Goal: Communication & Community: Share content

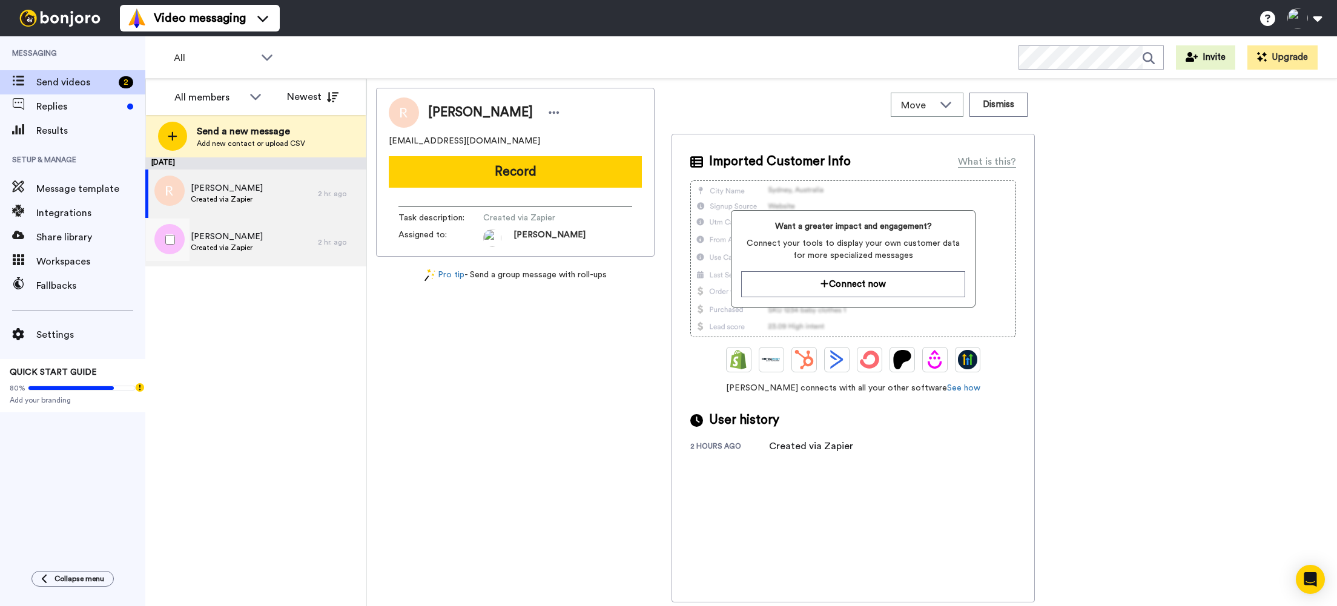
click at [240, 245] on span "Created via Zapier" at bounding box center [227, 248] width 72 height 10
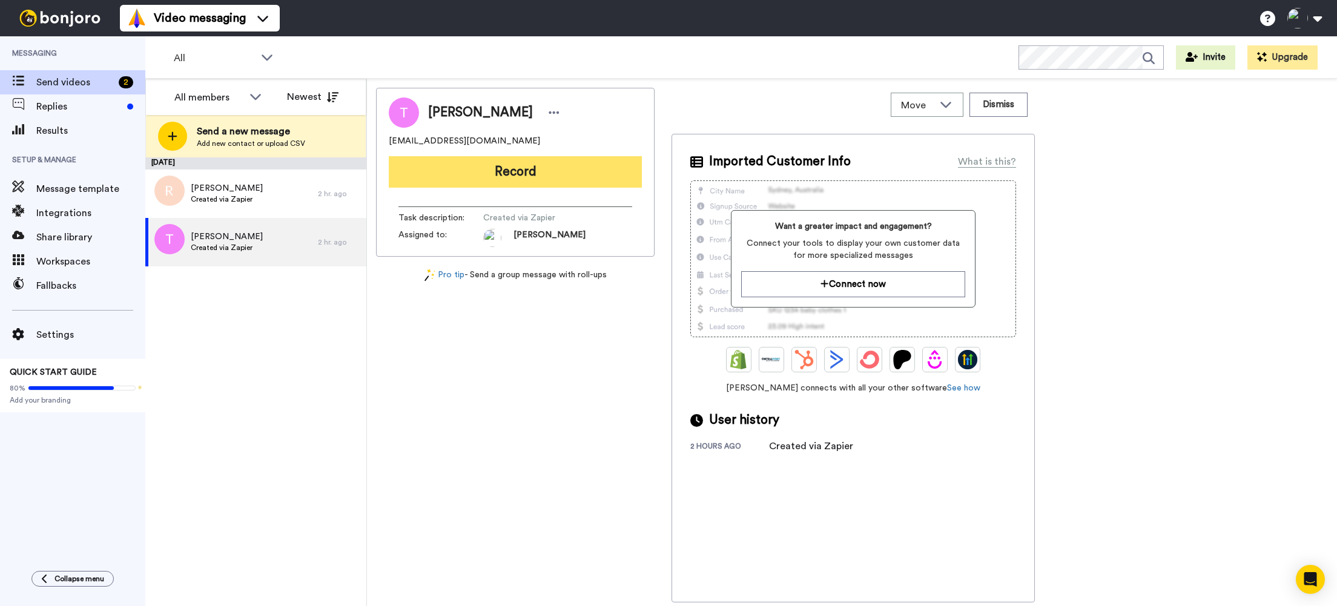
click at [525, 174] on button "Record" at bounding box center [515, 171] width 253 height 31
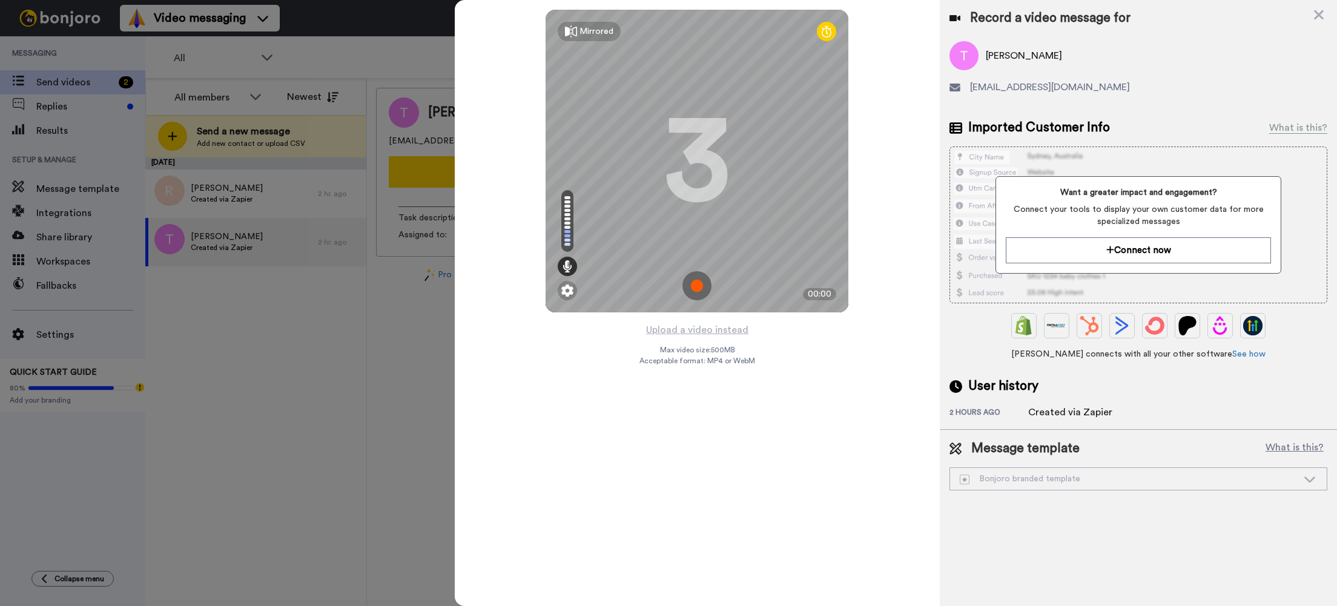
click at [698, 286] on img at bounding box center [696, 285] width 29 height 29
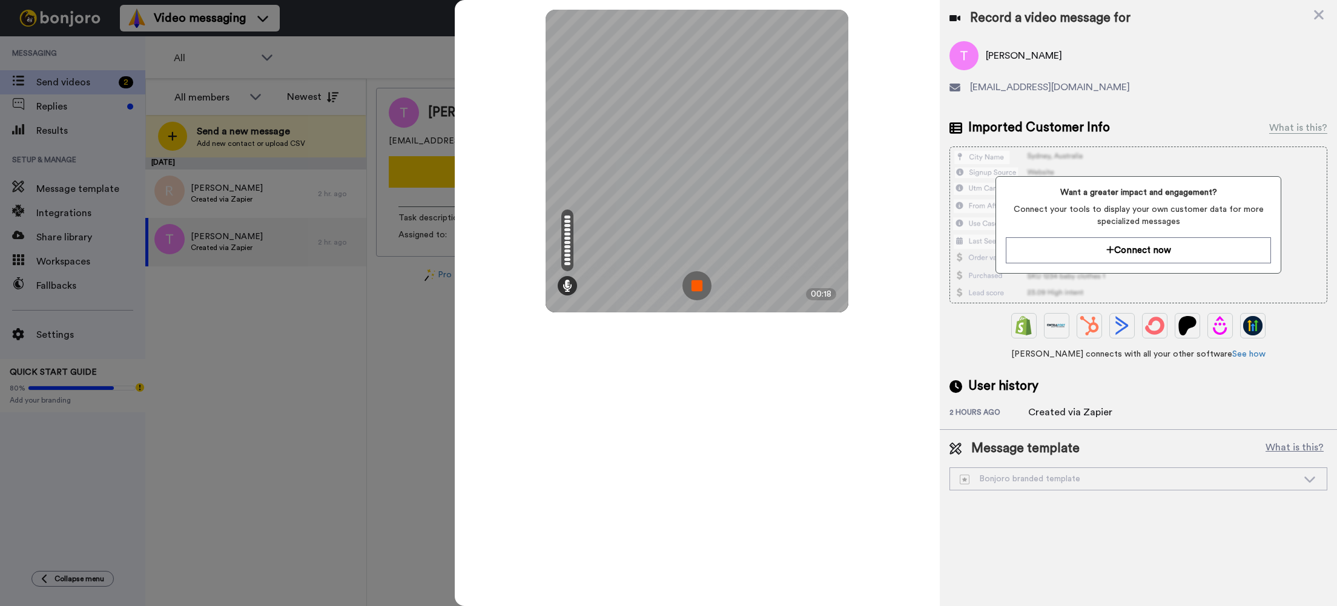
click at [705, 284] on img at bounding box center [696, 285] width 29 height 29
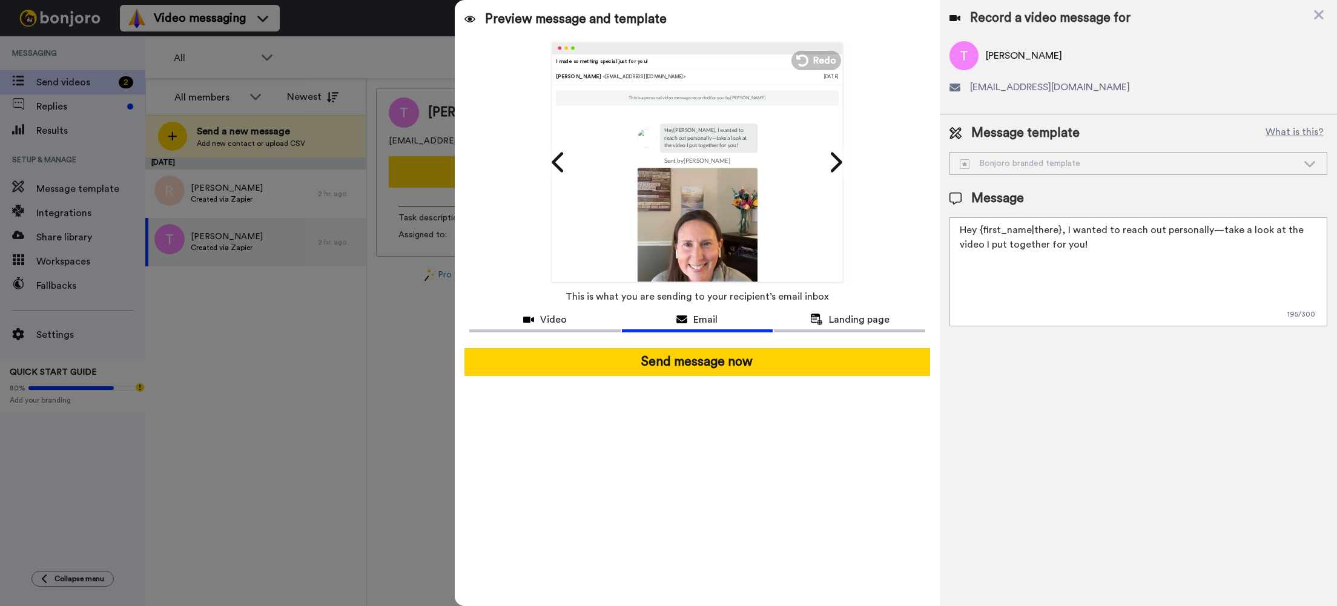
drag, startPoint x: 981, startPoint y: 230, endPoint x: 1057, endPoint y: 235, distance: 76.4
click at [1057, 235] on textarea "Hey {first_name|there}, I wanted to reach out personally—take a look at the vid…" at bounding box center [1138, 271] width 378 height 109
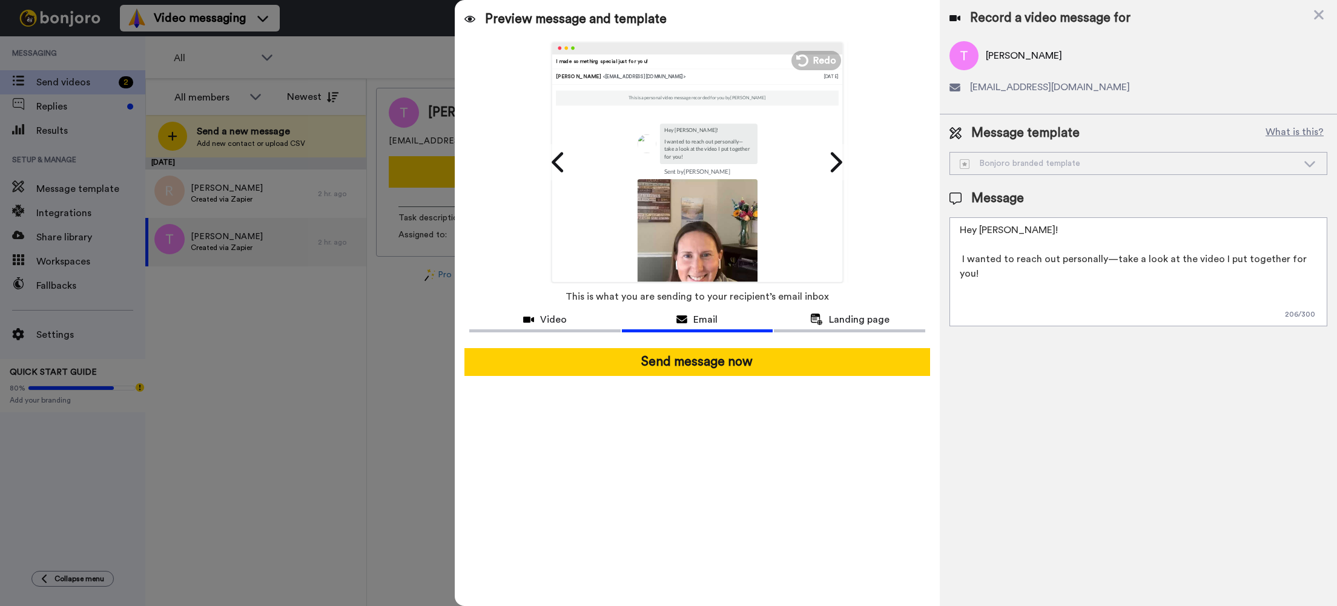
click at [1318, 265] on textarea "Hey Tracy! I wanted to reach out personally—take a look at the video I put toge…" at bounding box center [1138, 271] width 378 height 109
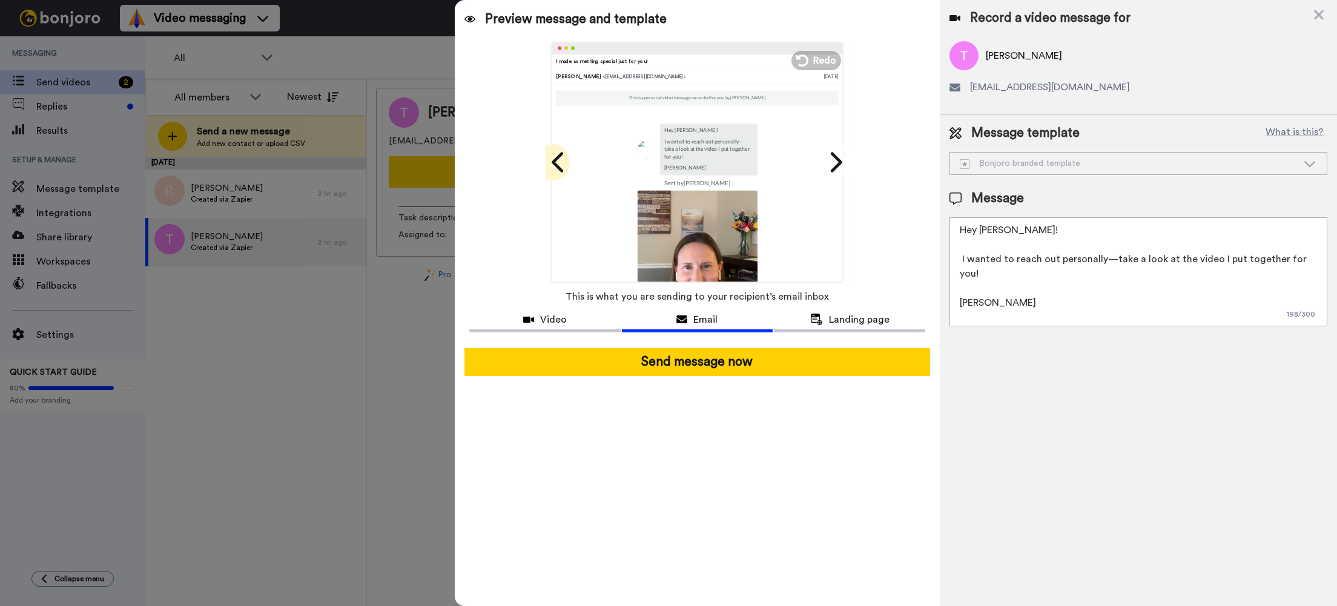
type textarea "Hey Tracy! I wanted to reach out personally—take a look at the video I put toge…"
click at [553, 161] on icon at bounding box center [558, 162] width 12 height 20
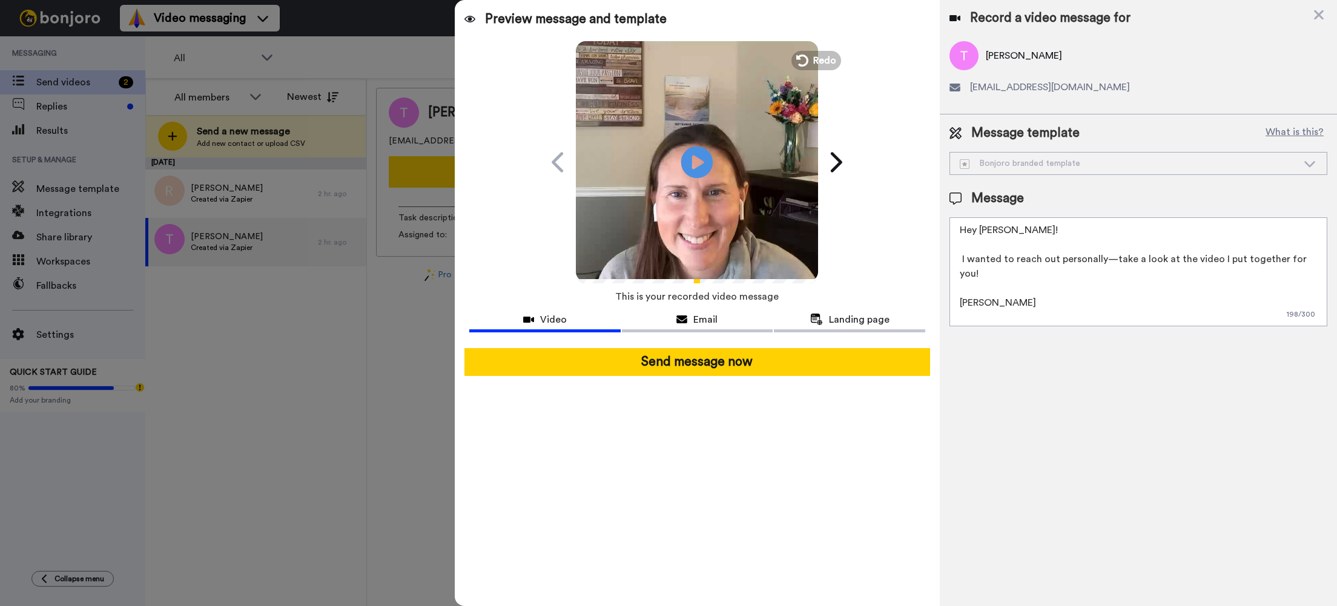
click at [693, 159] on icon "Play/Pause" at bounding box center [697, 162] width 32 height 58
click at [694, 318] on span "Email" at bounding box center [705, 319] width 24 height 15
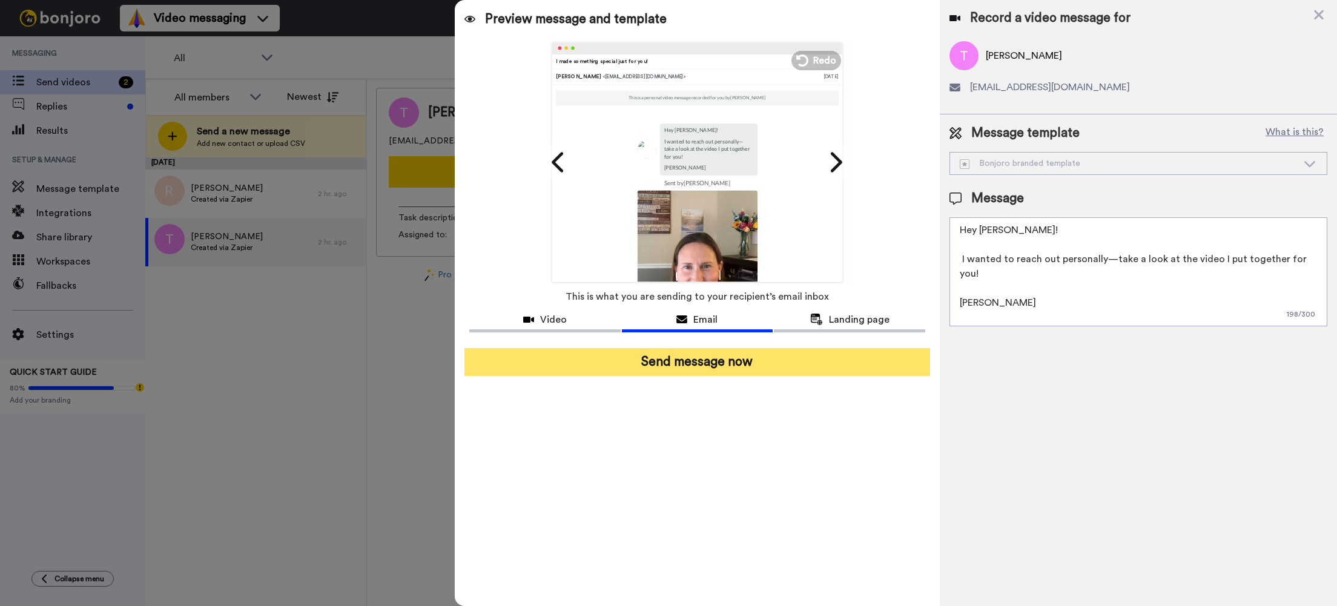
click at [703, 362] on button "Send message now" at bounding box center [697, 362] width 466 height 28
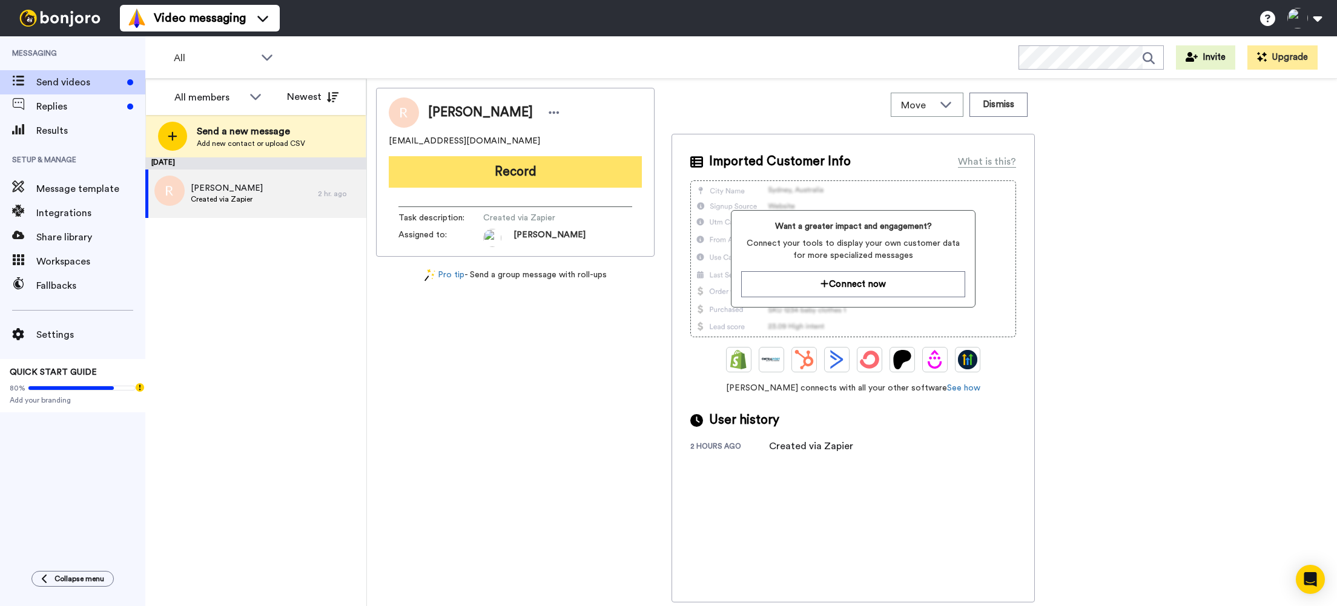
click at [507, 172] on button "Record" at bounding box center [515, 171] width 253 height 31
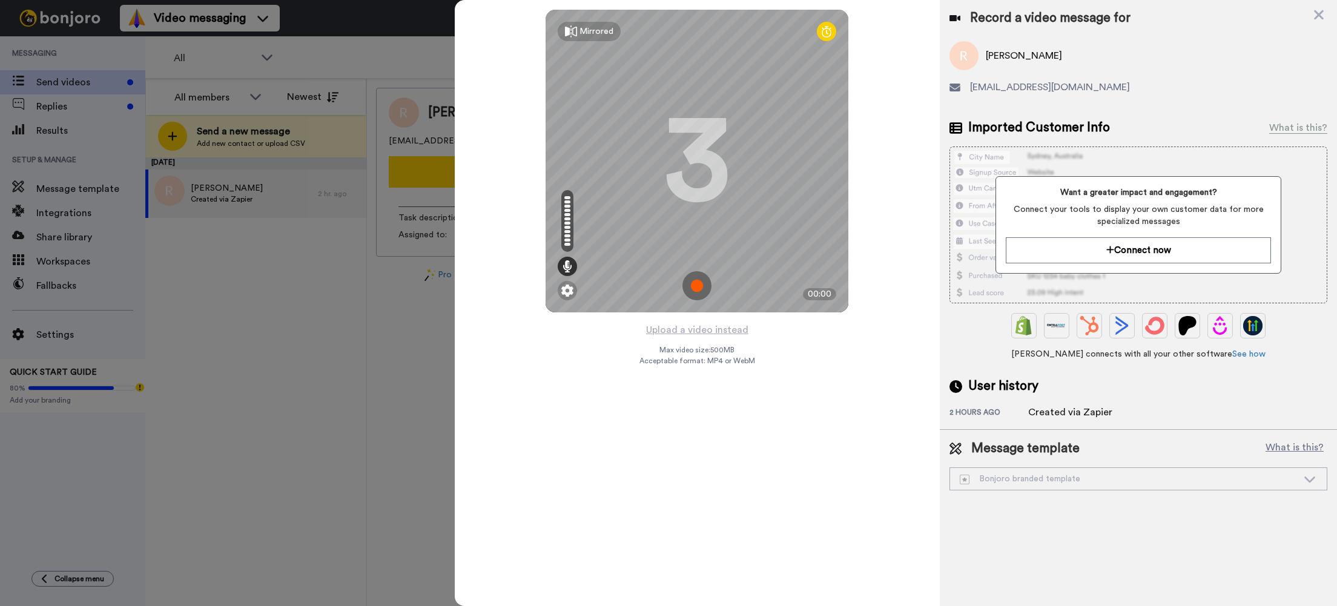
click at [693, 287] on img at bounding box center [696, 285] width 29 height 29
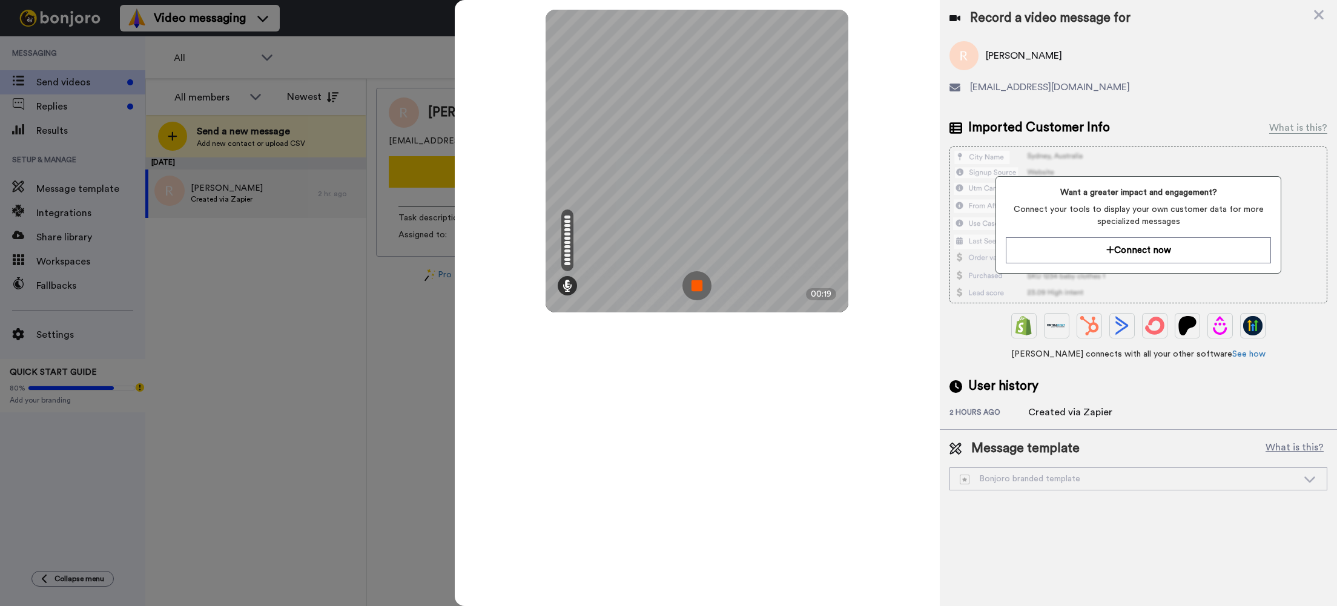
click at [696, 286] on img at bounding box center [696, 285] width 29 height 29
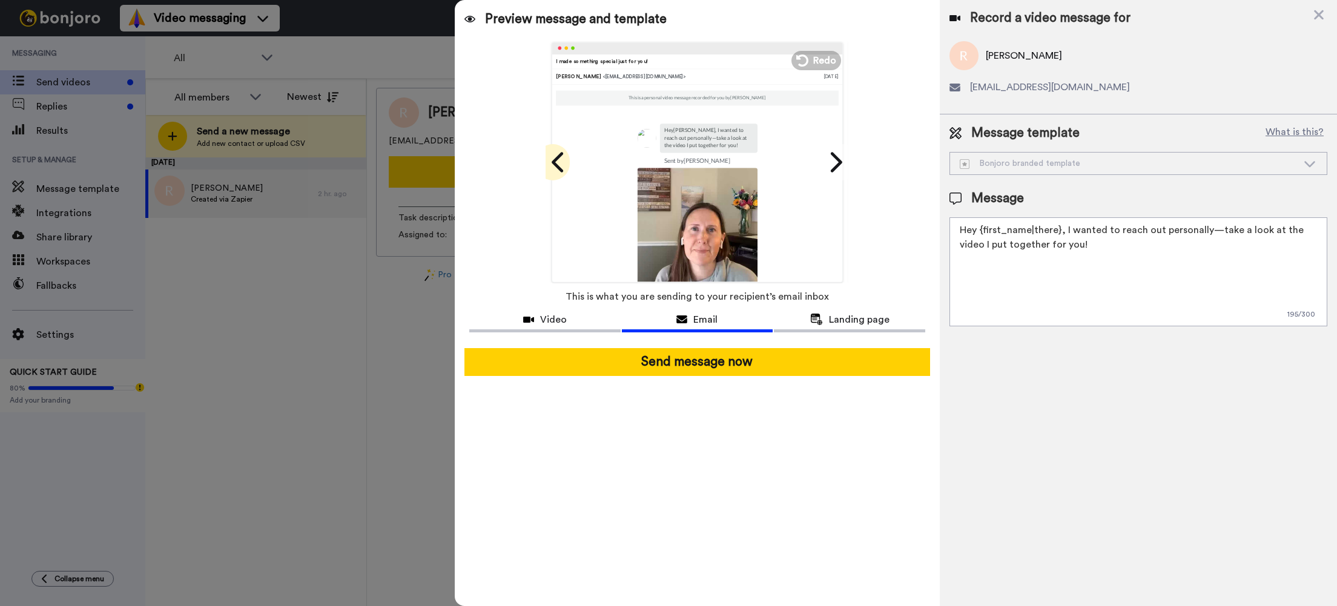
click at [556, 158] on icon at bounding box center [558, 162] width 12 height 20
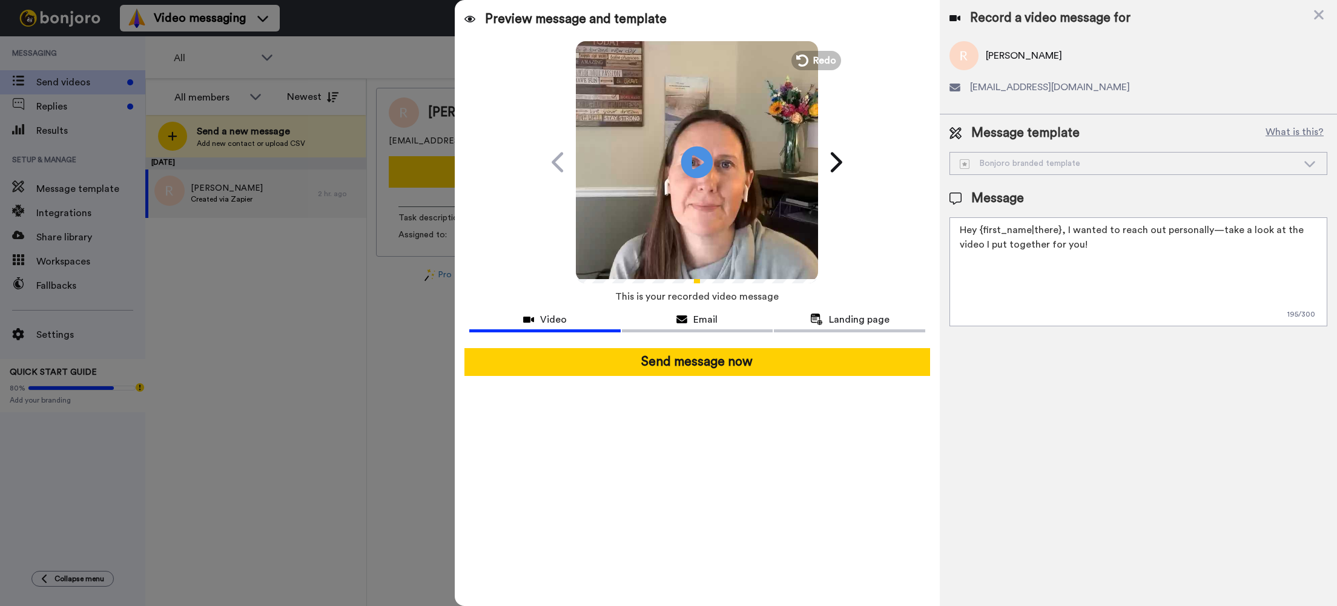
click at [688, 160] on icon at bounding box center [697, 162] width 32 height 32
drag, startPoint x: 981, startPoint y: 230, endPoint x: 1001, endPoint y: 230, distance: 20.6
click at [981, 230] on textarea "Hey {first_name|there}, I wanted to reach out personally—take a look at the vid…" at bounding box center [1138, 271] width 378 height 109
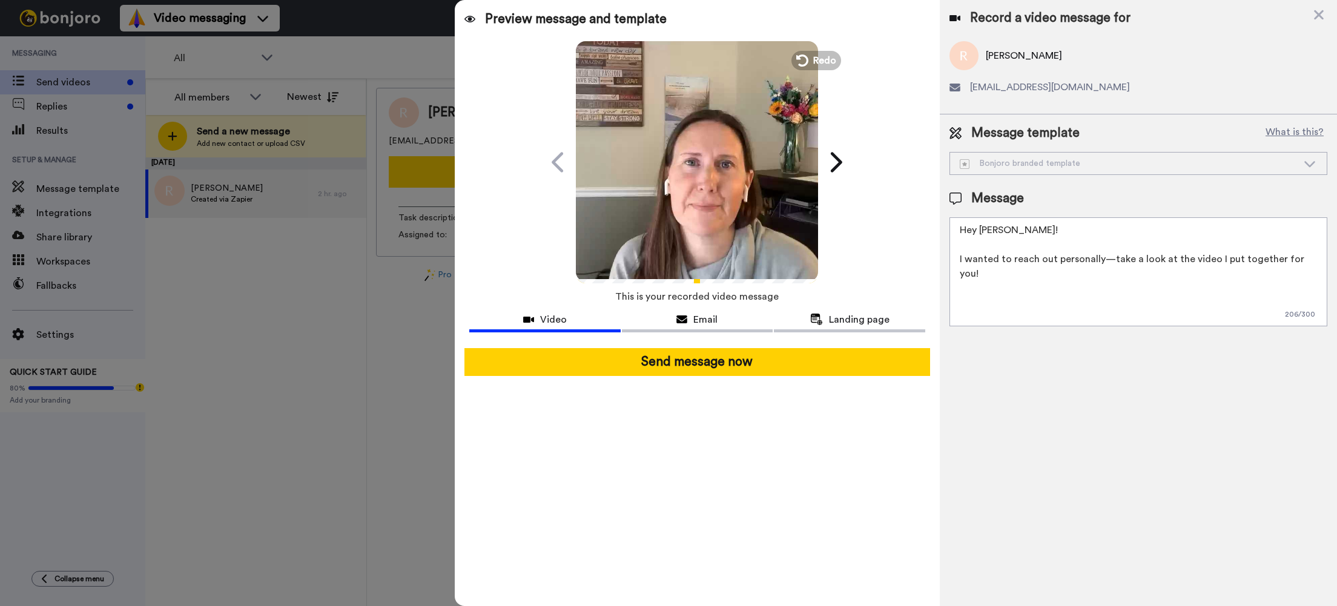
click at [1314, 258] on textarea "Hey Rachel! I wanted to reach out personally—take a look at the video I put tog…" at bounding box center [1138, 271] width 378 height 109
drag, startPoint x: 996, startPoint y: 289, endPoint x: 952, endPoint y: 232, distance: 72.4
click at [952, 232] on textarea "Hey Rachel! I wanted to reach out personally—take a look at the video I put tog…" at bounding box center [1138, 271] width 378 height 109
type textarea "Hey Rachel! I wanted to reach out personally—take a look at the video I put tog…"
click at [711, 318] on span "Email" at bounding box center [705, 319] width 24 height 15
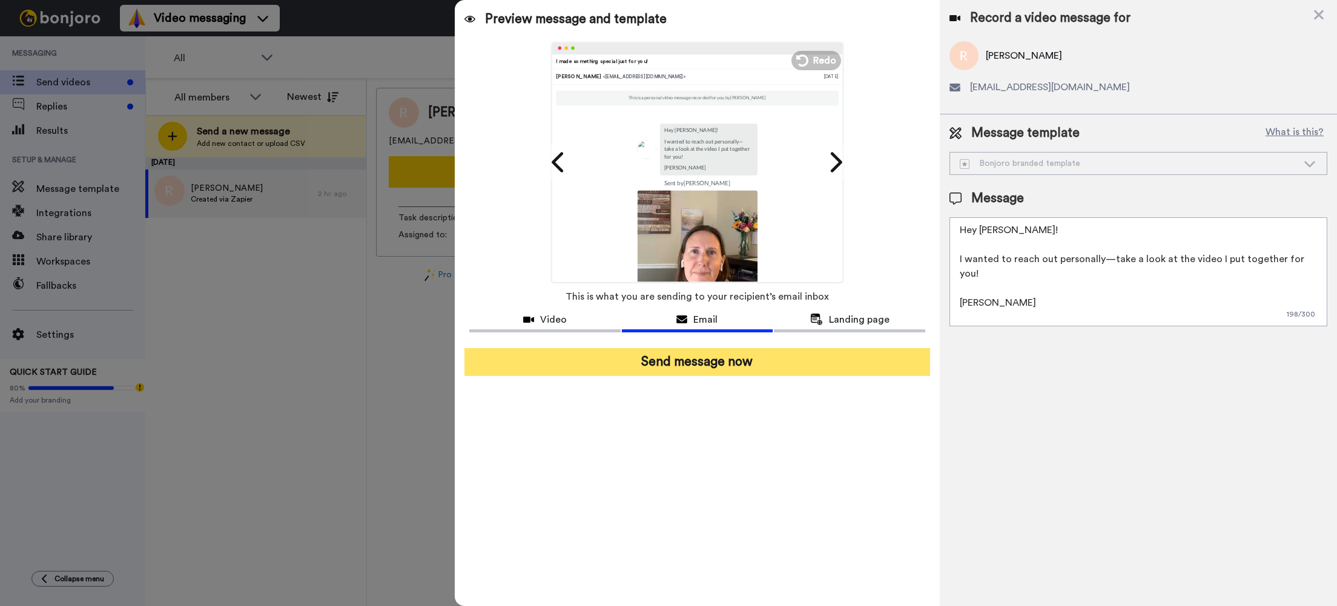
click at [689, 362] on button "Send message now" at bounding box center [697, 362] width 466 height 28
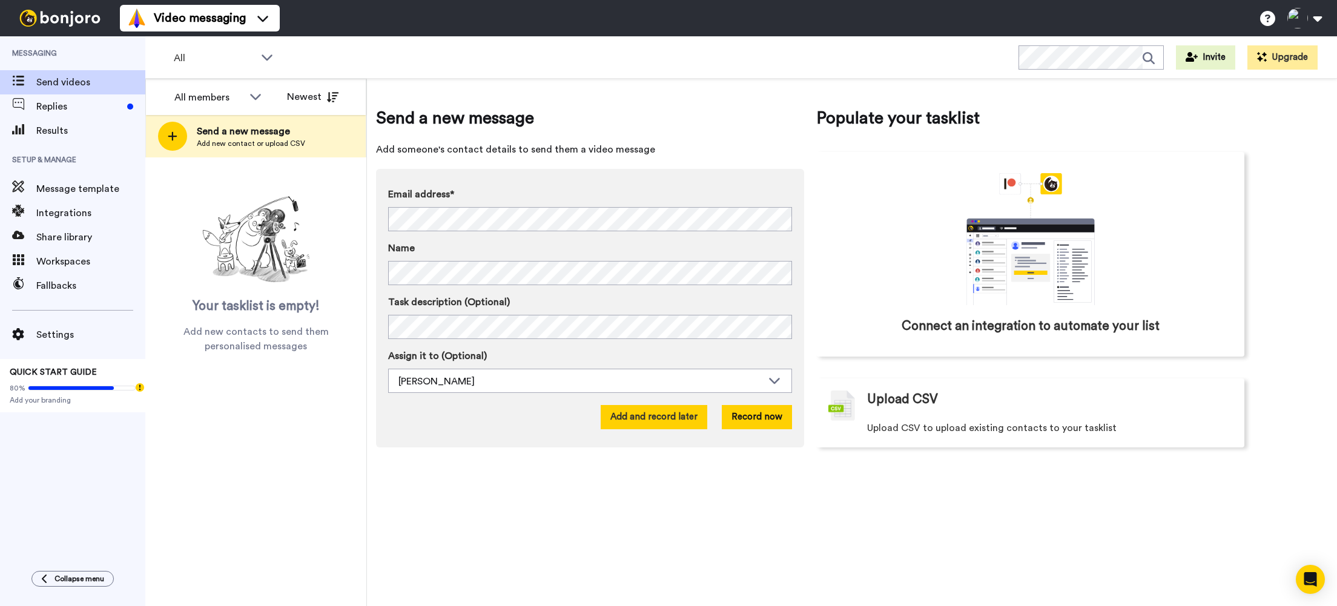
click at [639, 415] on button "Add and record later" at bounding box center [653, 417] width 107 height 24
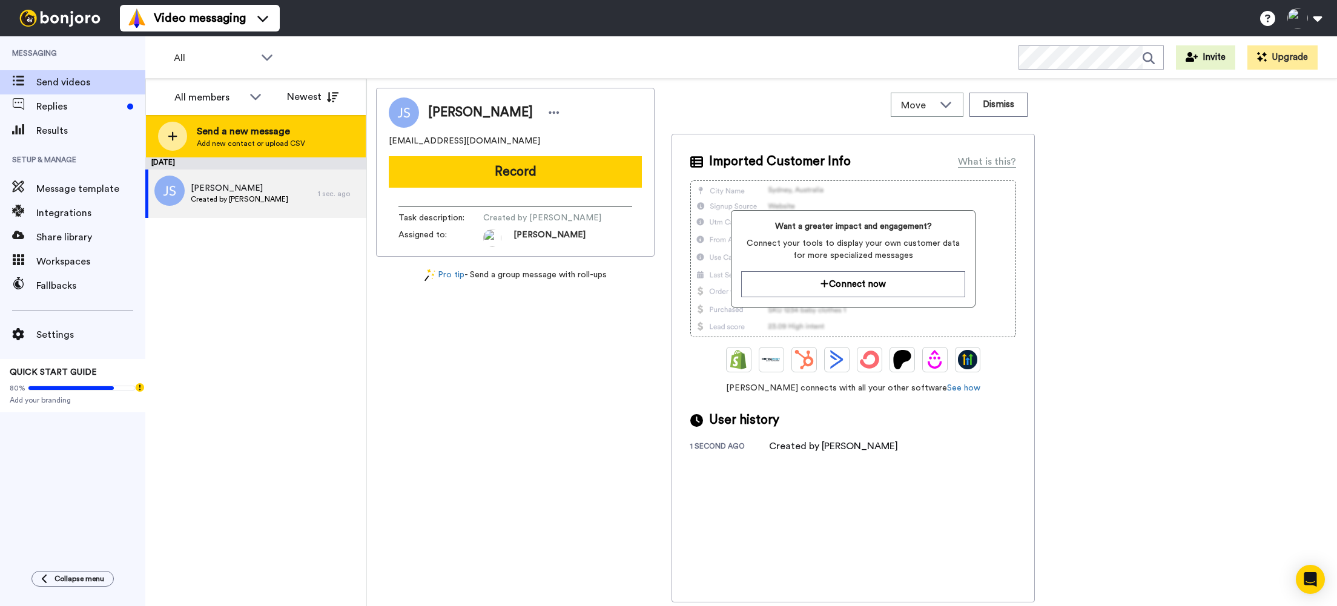
click at [222, 131] on span "Send a new message" at bounding box center [251, 131] width 108 height 15
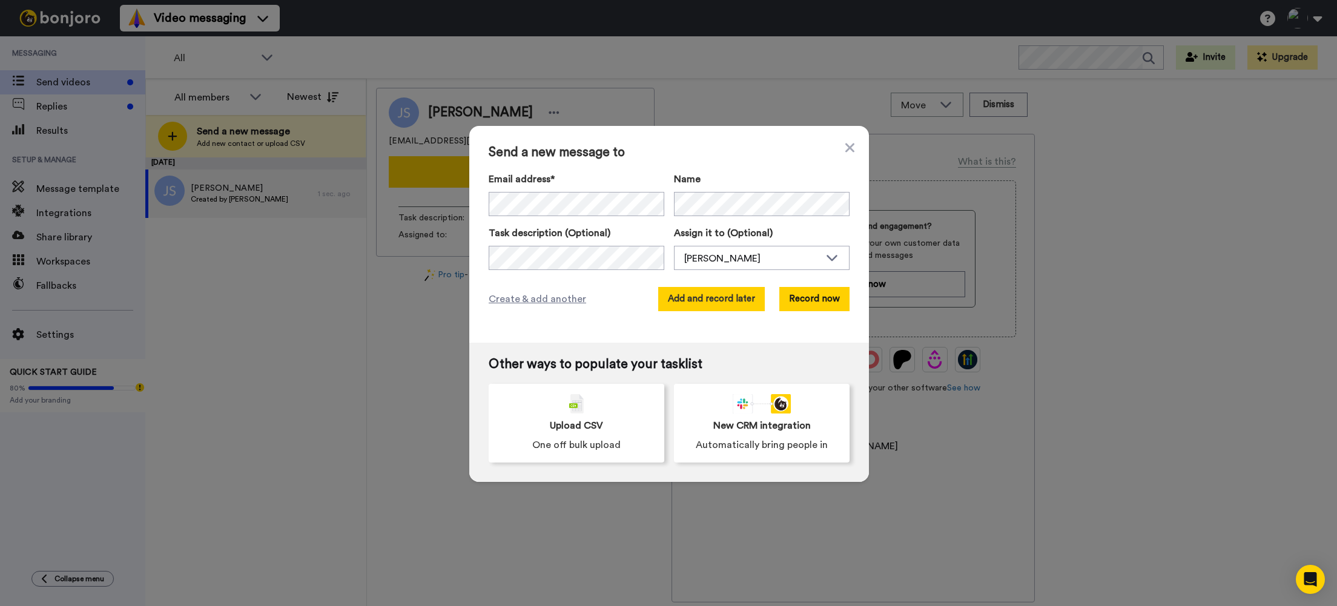
click at [680, 300] on button "Add and record later" at bounding box center [711, 299] width 107 height 24
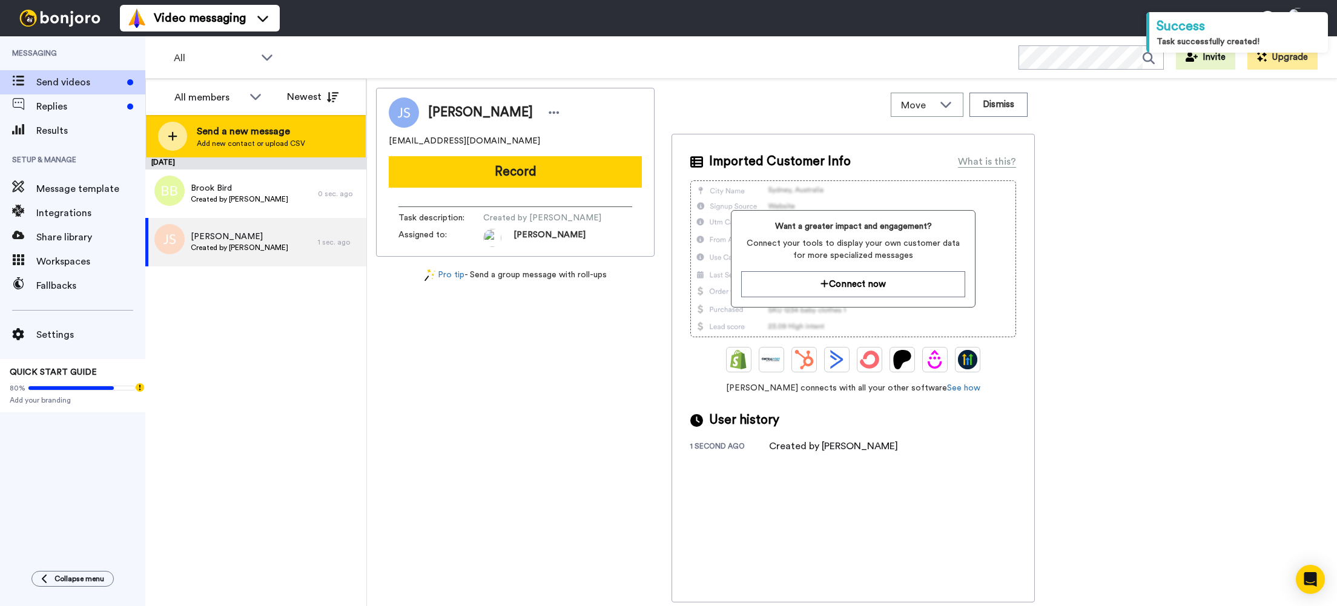
click at [215, 128] on span "Send a new message" at bounding box center [251, 131] width 108 height 15
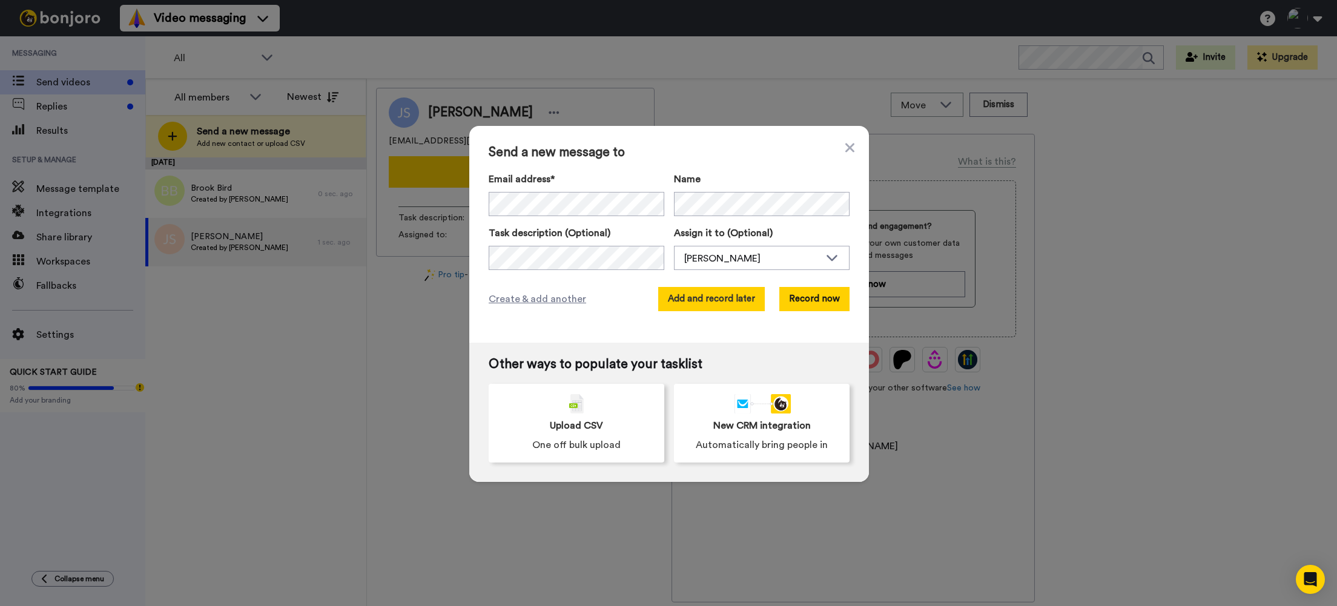
click at [692, 296] on button "Add and record later" at bounding box center [711, 299] width 107 height 24
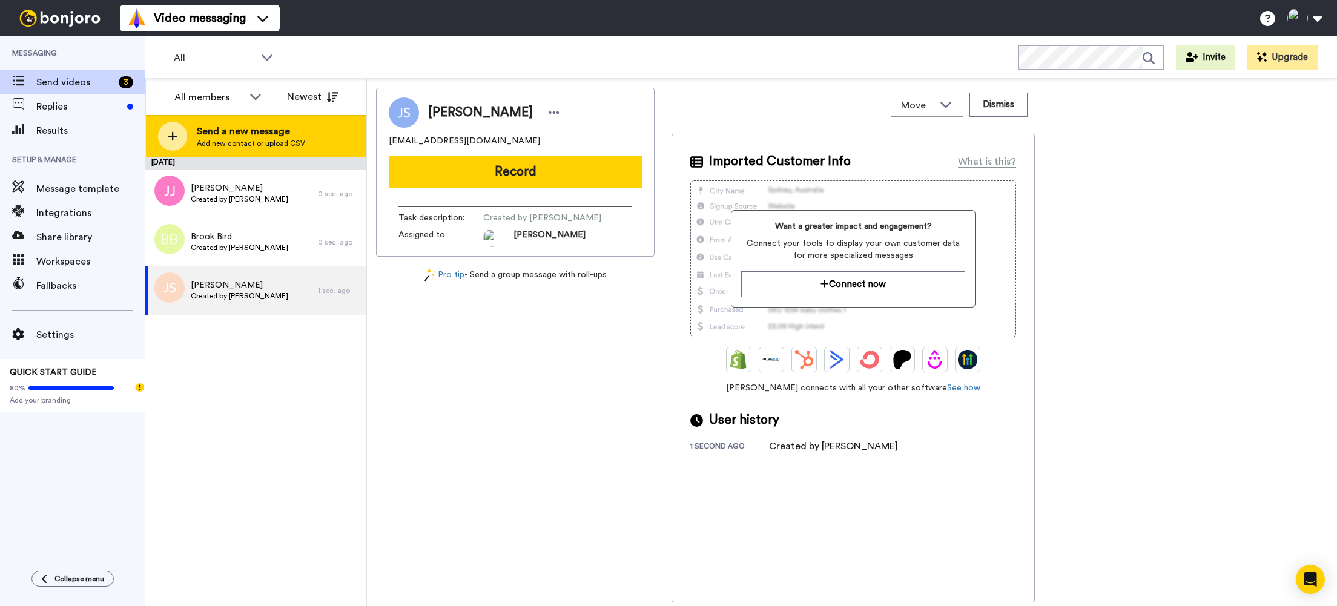
click at [222, 137] on span "Send a new message" at bounding box center [251, 131] width 108 height 15
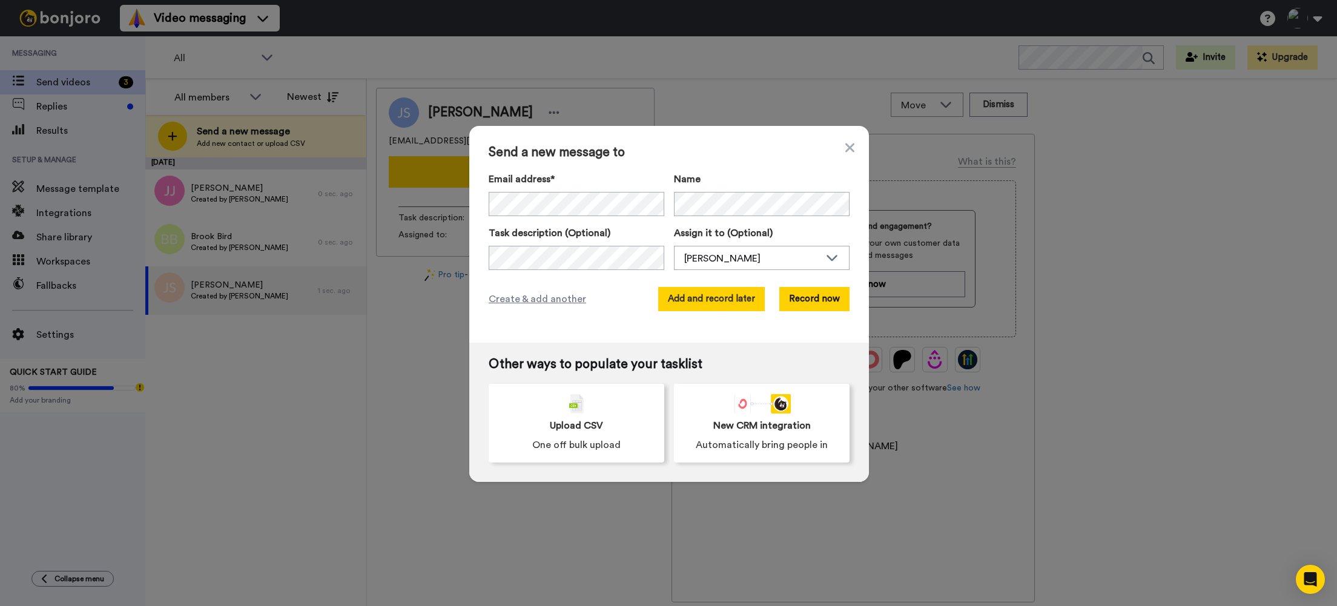
click at [689, 301] on button "Add and record later" at bounding box center [711, 299] width 107 height 24
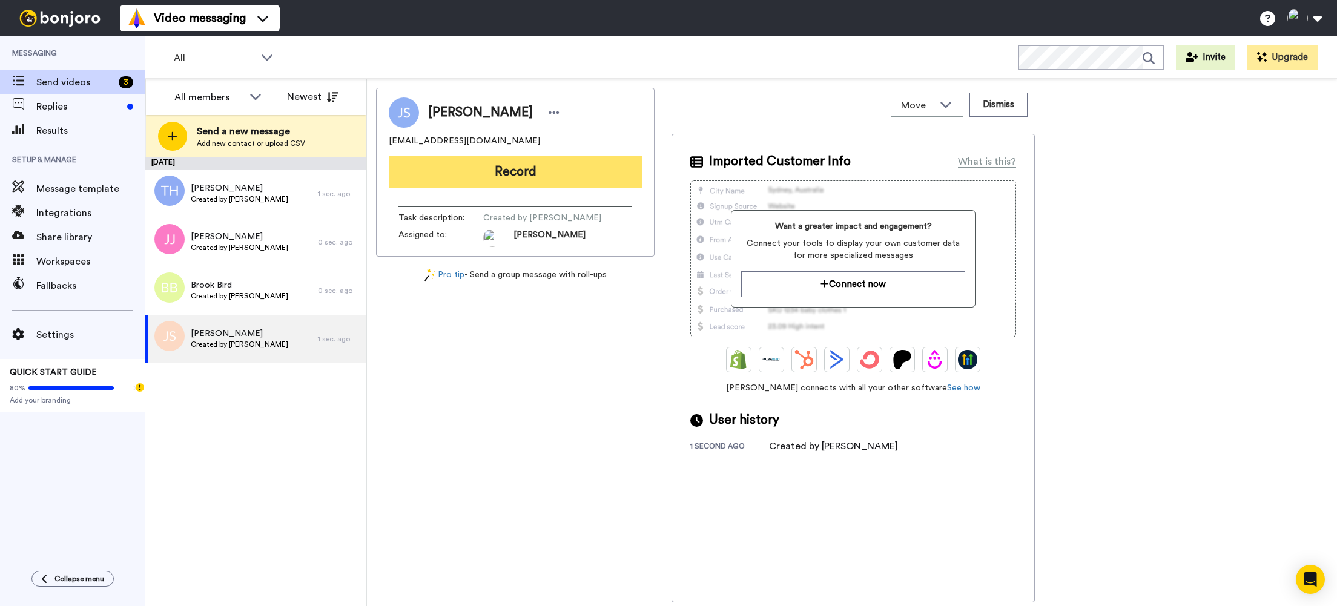
click at [476, 169] on button "Record" at bounding box center [515, 171] width 253 height 31
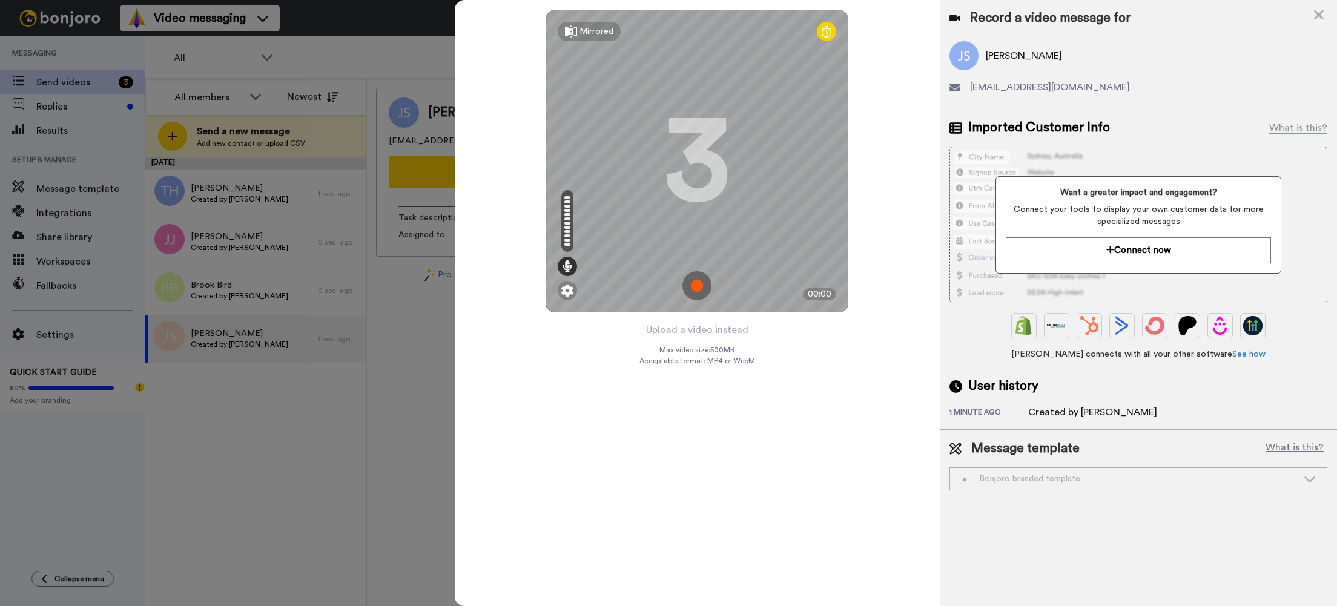
click at [699, 284] on img at bounding box center [696, 285] width 29 height 29
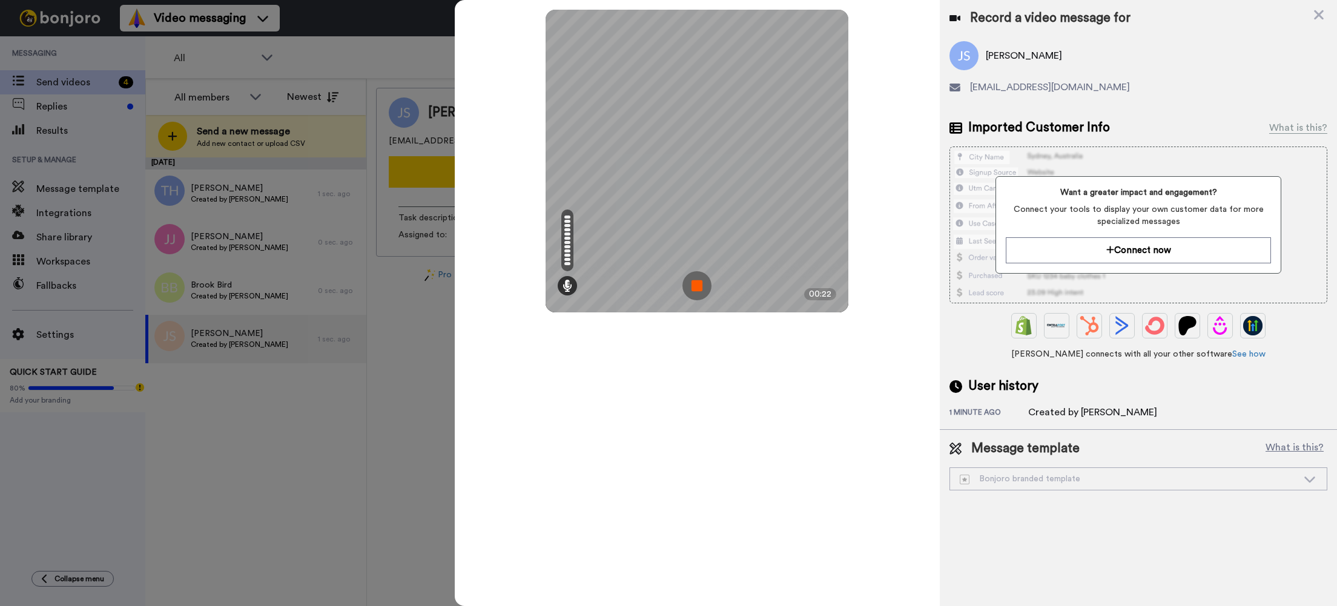
click at [686, 280] on img at bounding box center [696, 285] width 29 height 29
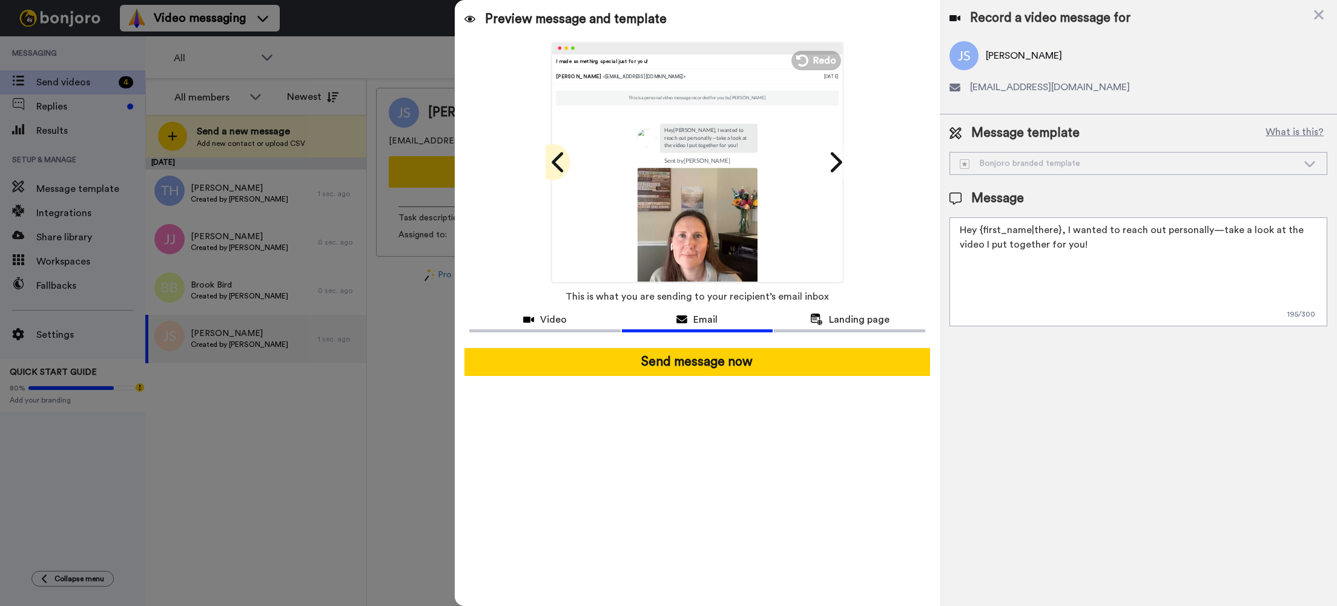
click at [555, 161] on icon at bounding box center [558, 162] width 12 height 20
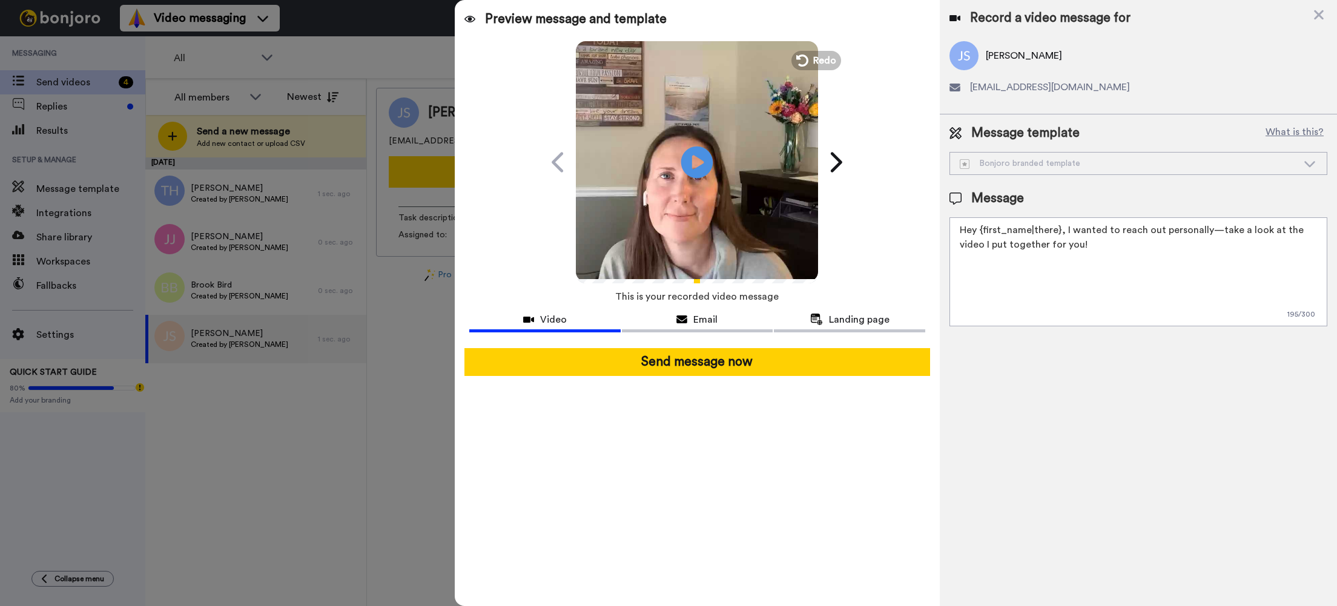
click at [691, 172] on icon at bounding box center [697, 162] width 32 height 32
click at [980, 230] on textarea "Hey {first_name|there}, I wanted to reach out personally—take a look at the vid…" at bounding box center [1138, 271] width 378 height 109
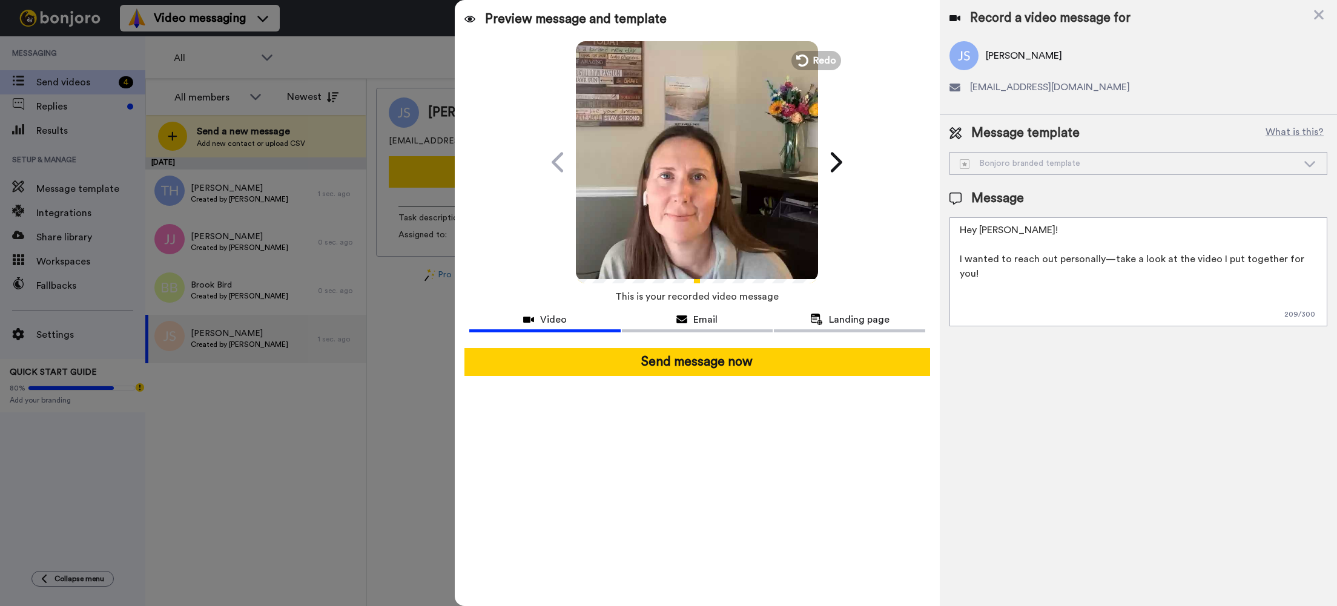
click at [1313, 261] on textarea "Hey Jen! I wanted to reach out personally—take a look at the video I put togeth…" at bounding box center [1138, 271] width 378 height 109
drag, startPoint x: 982, startPoint y: 283, endPoint x: 953, endPoint y: 231, distance: 59.3
click at [953, 231] on textarea "Hey Jen! I wanted to reach out personally—take a look at the video I put togeth…" at bounding box center [1138, 271] width 378 height 109
type textarea "Hey Jen! I wanted to reach out personally—take a look at the video I put togeth…"
click at [719, 318] on div "Email" at bounding box center [697, 319] width 151 height 15
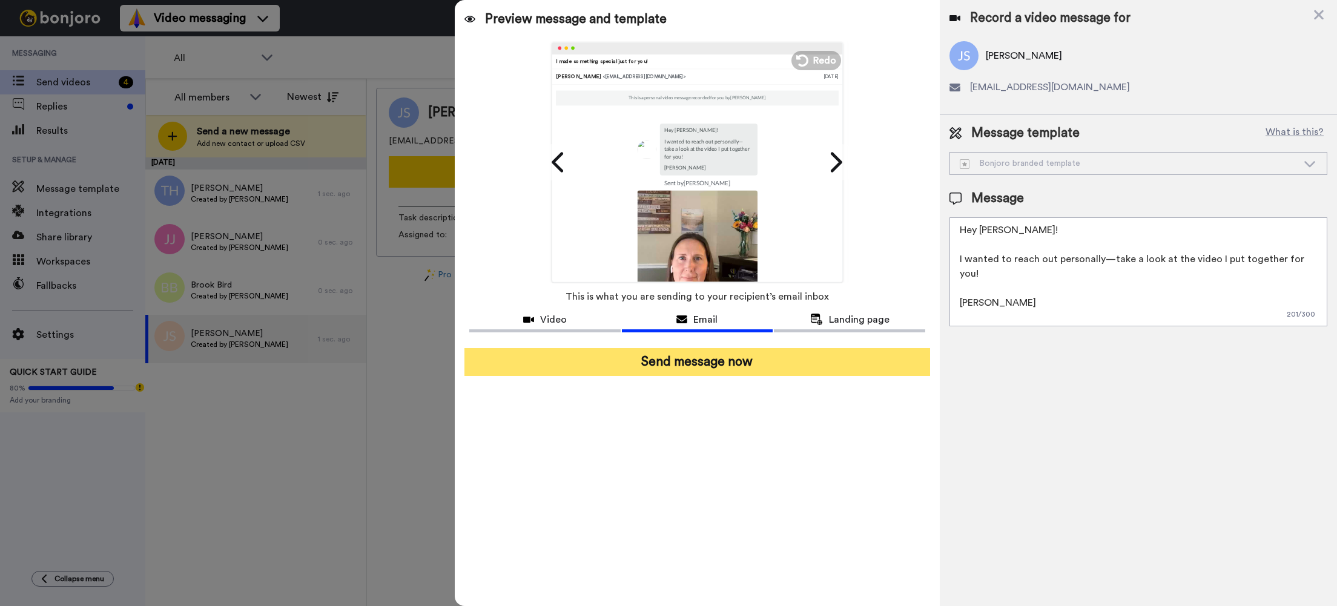
click at [661, 360] on button "Send message now" at bounding box center [697, 362] width 466 height 28
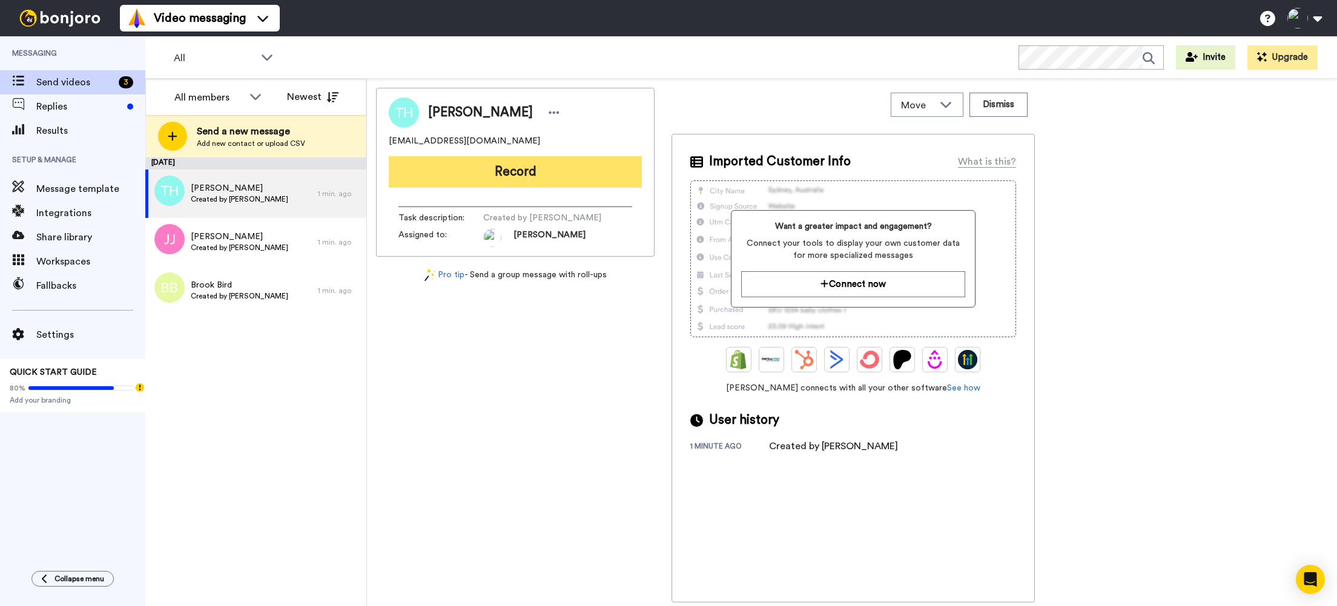
click at [512, 170] on button "Record" at bounding box center [515, 171] width 253 height 31
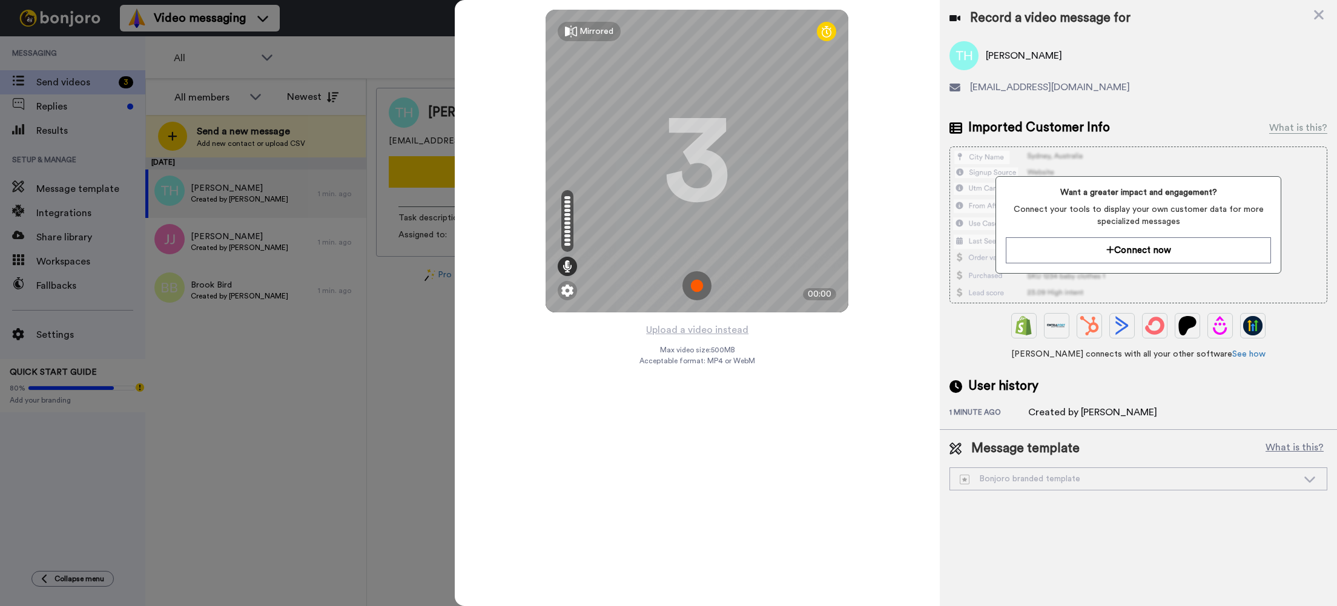
click at [697, 285] on img at bounding box center [696, 285] width 29 height 29
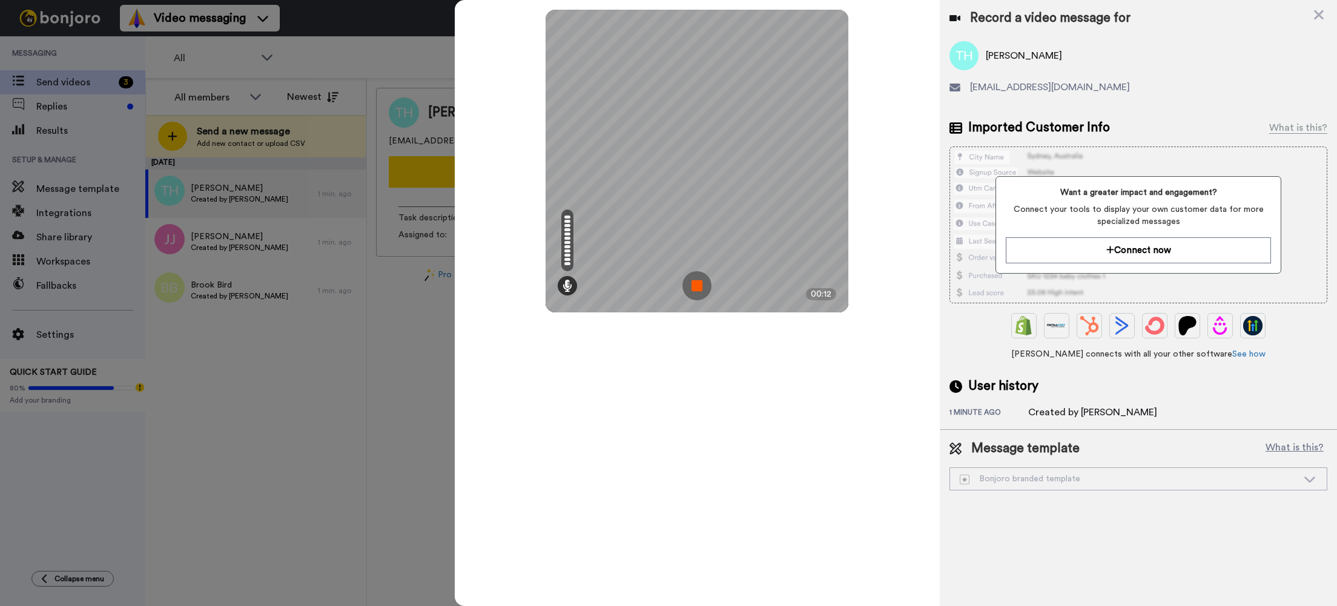
click at [700, 285] on img at bounding box center [696, 285] width 29 height 29
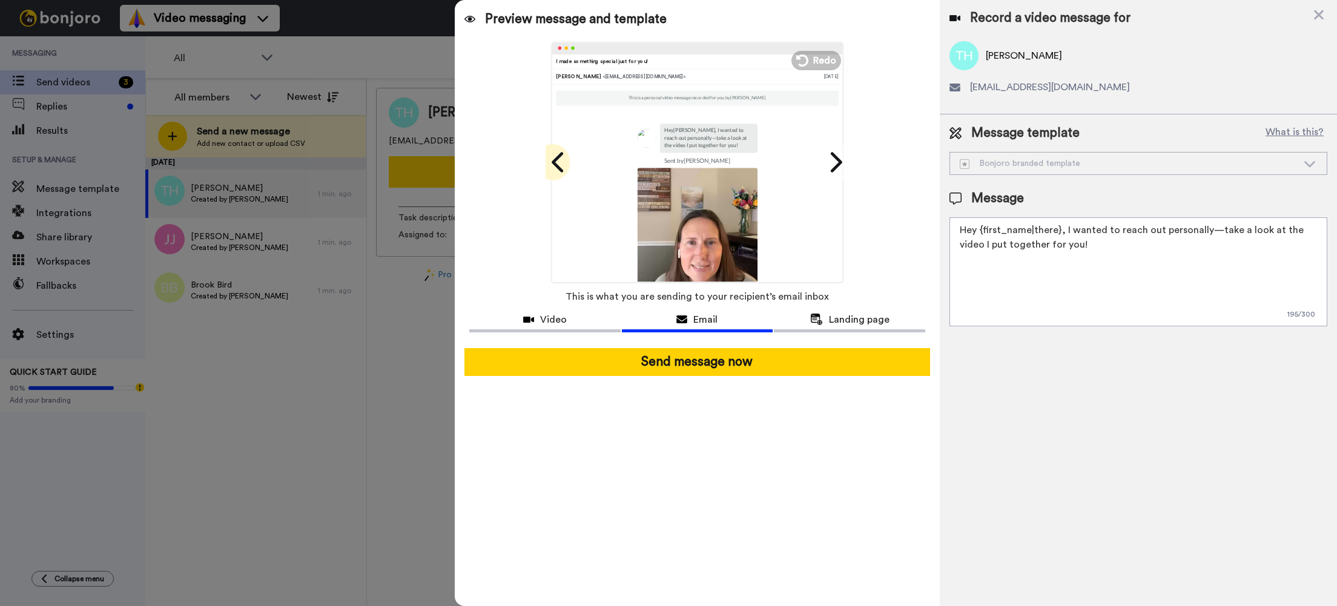
click at [559, 164] on icon at bounding box center [558, 162] width 19 height 23
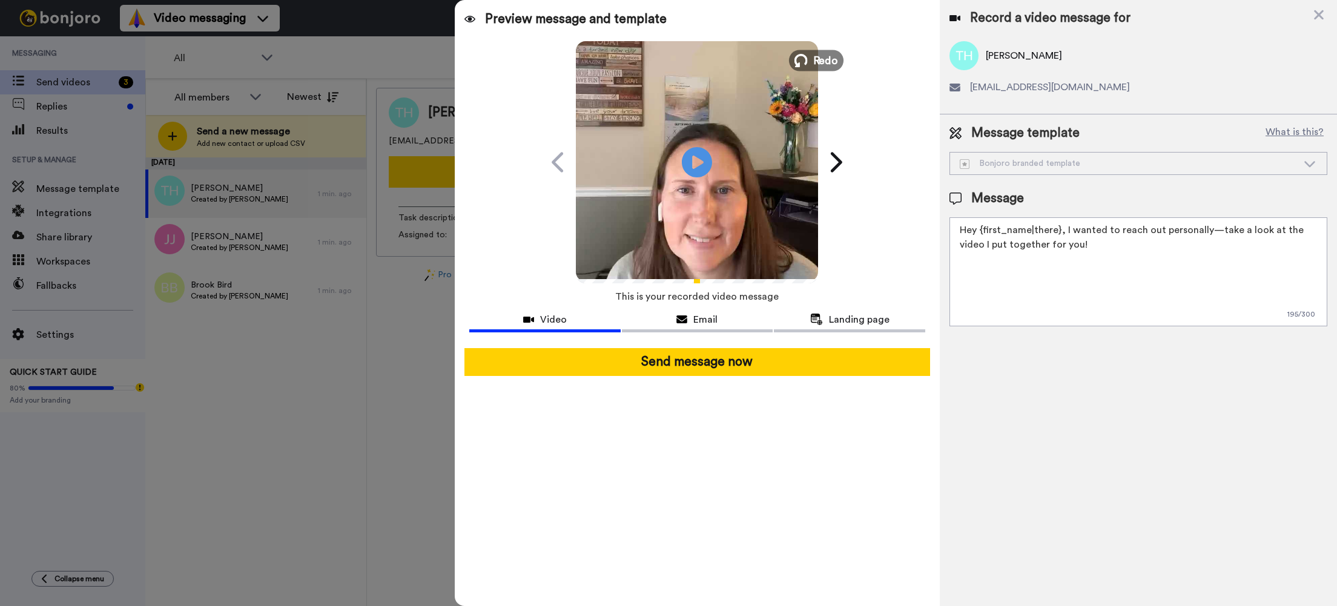
drag, startPoint x: 818, startPoint y: 61, endPoint x: 799, endPoint y: 81, distance: 27.4
click at [818, 62] on span "Redo" at bounding box center [825, 60] width 25 height 16
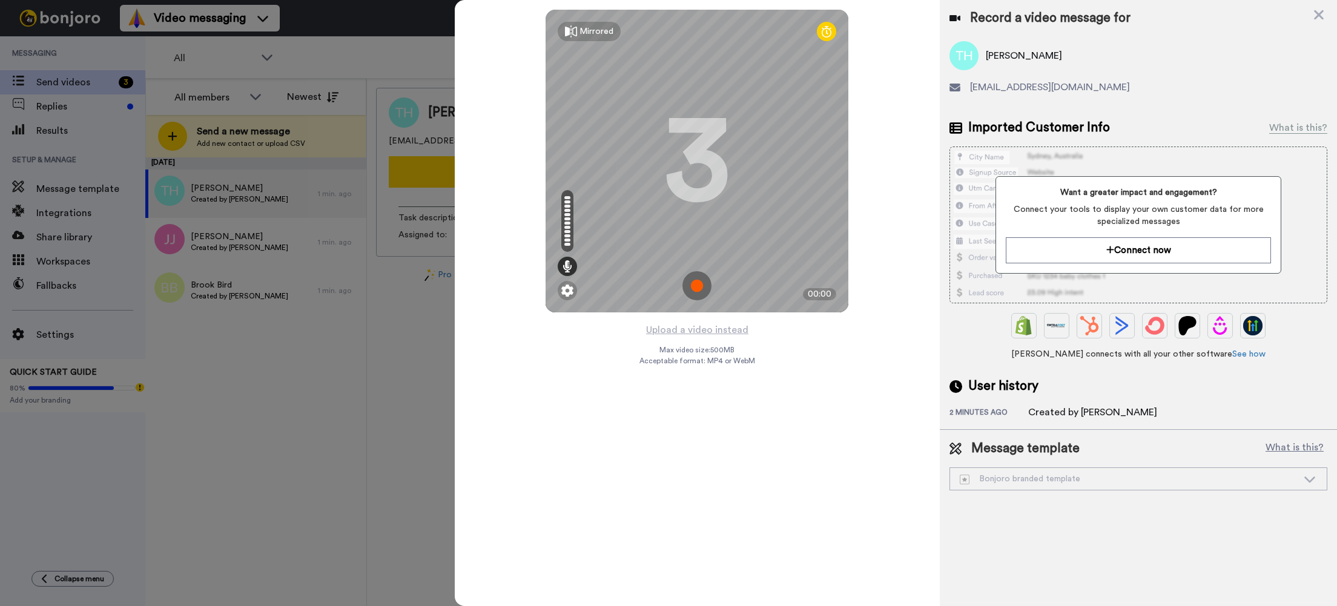
click at [702, 286] on img at bounding box center [696, 285] width 29 height 29
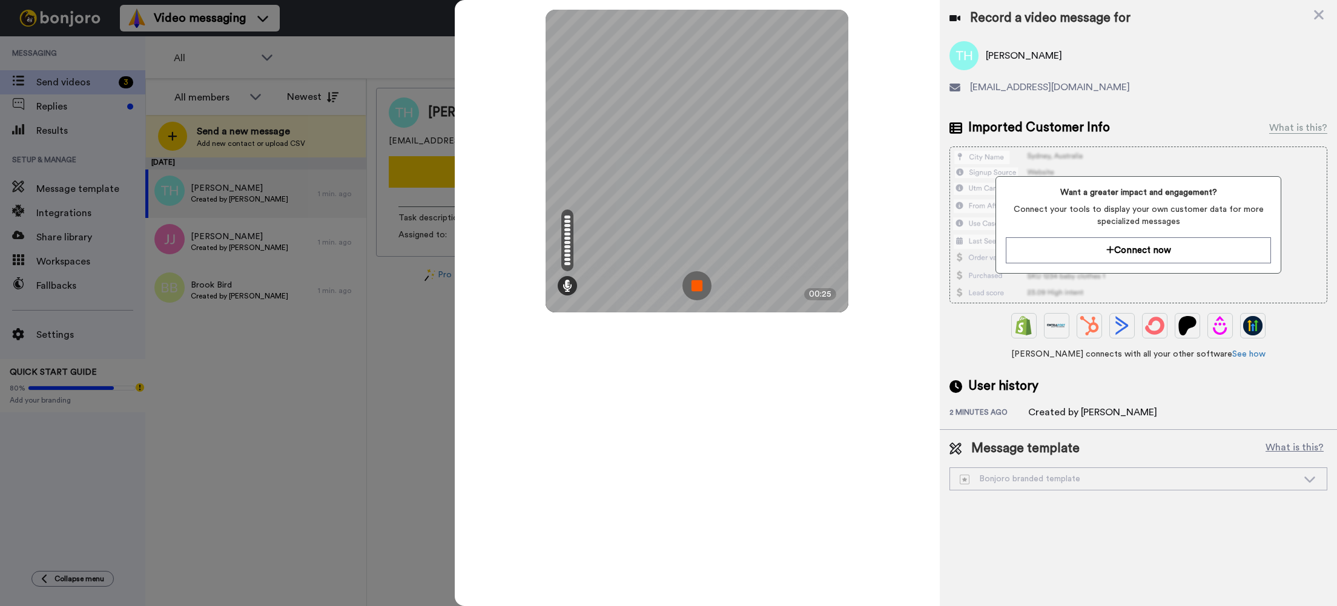
click at [700, 287] on img at bounding box center [696, 285] width 29 height 29
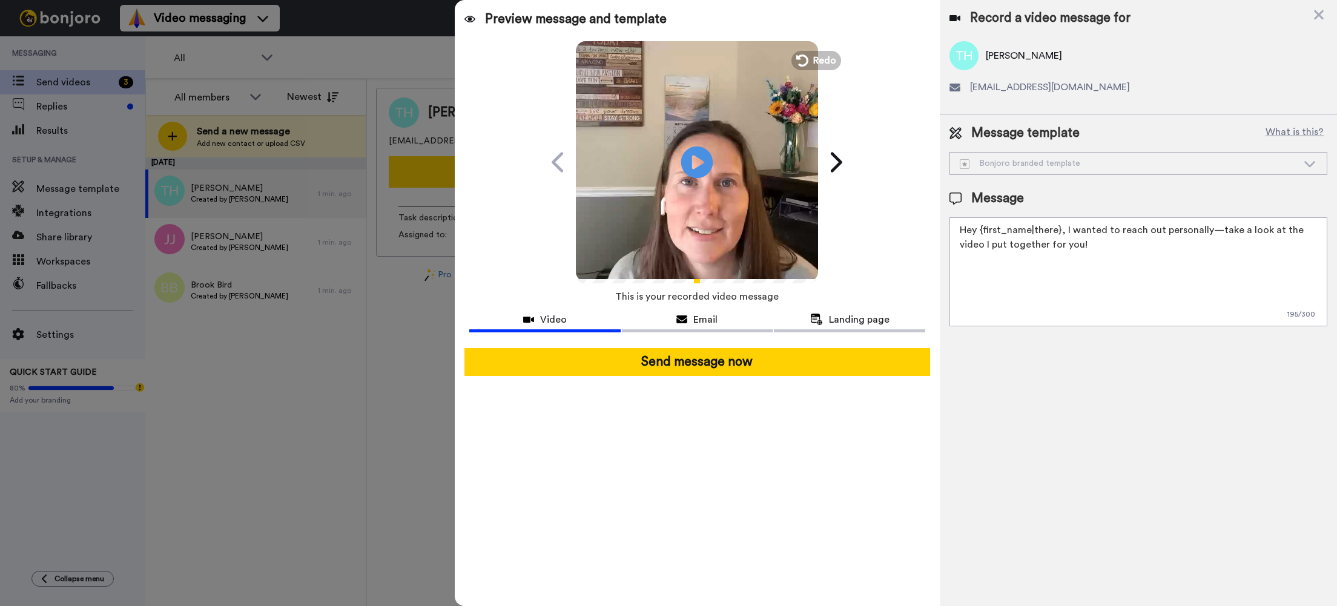
click at [708, 160] on icon at bounding box center [697, 162] width 32 height 32
drag, startPoint x: 1067, startPoint y: 248, endPoint x: 945, endPoint y: 229, distance: 123.7
click at [945, 229] on div "Message template What is this? Bonjoro branded template Bonjoro branded templat…" at bounding box center [1137, 225] width 397 height 222
paste textarea "Jen! I wanted to reach out personally—take a look at the video I put together f…"
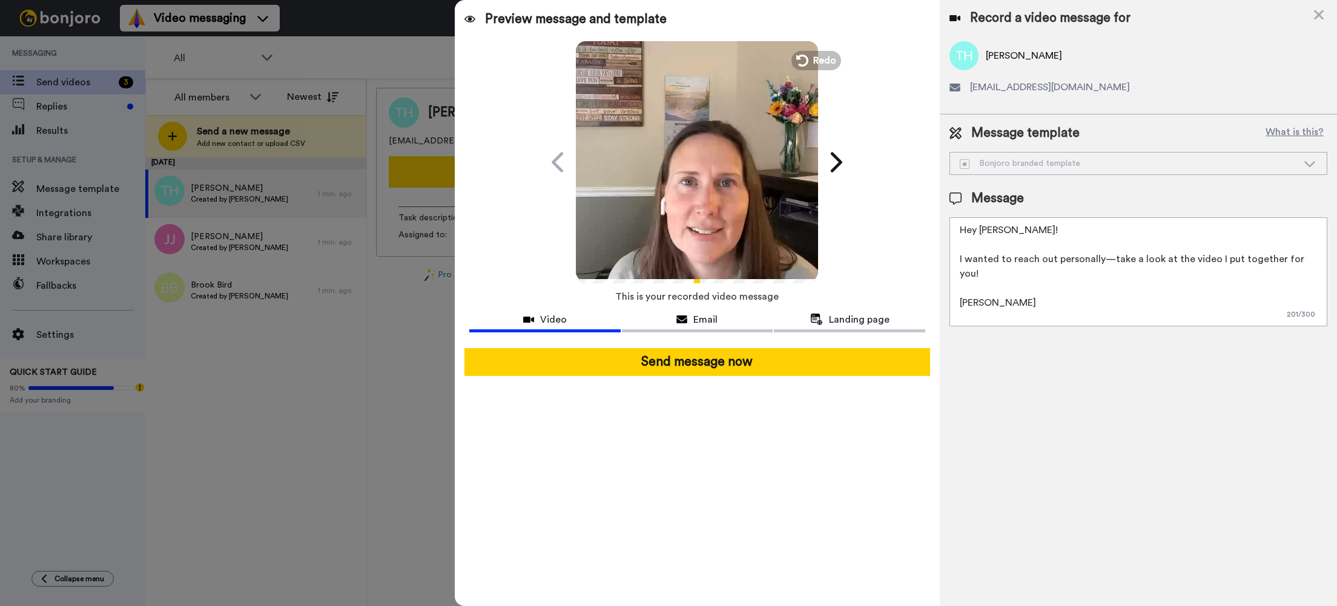
drag, startPoint x: 996, startPoint y: 231, endPoint x: 1002, endPoint y: 231, distance: 6.7
click at [997, 231] on textarea "Hey Jen! I wanted to reach out personally—take a look at the video I put togeth…" at bounding box center [1138, 271] width 378 height 109
click at [1064, 277] on textarea "Hey Tricia! I wanted to reach out personally—take a look at the video I put tog…" at bounding box center [1138, 271] width 378 height 109
type textarea "Hey Tricia! I wanted to reach out personally—take a look at the video I put tog…"
click at [709, 323] on span "Email" at bounding box center [705, 319] width 24 height 15
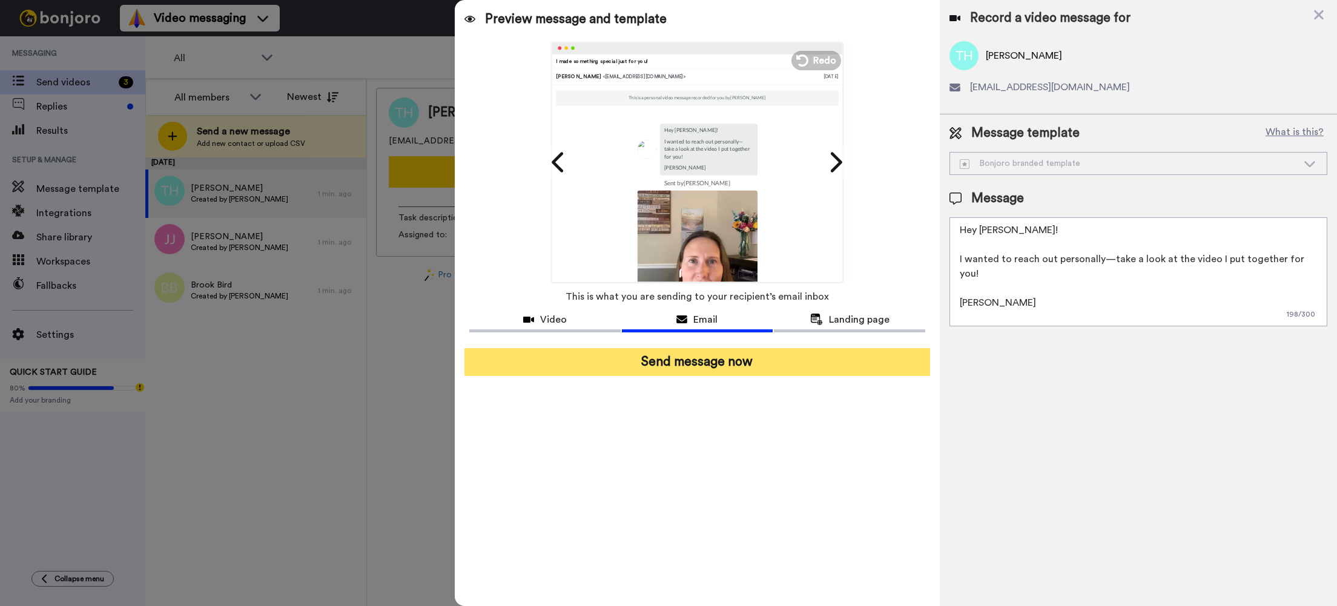
click at [729, 358] on button "Send message now" at bounding box center [697, 362] width 466 height 28
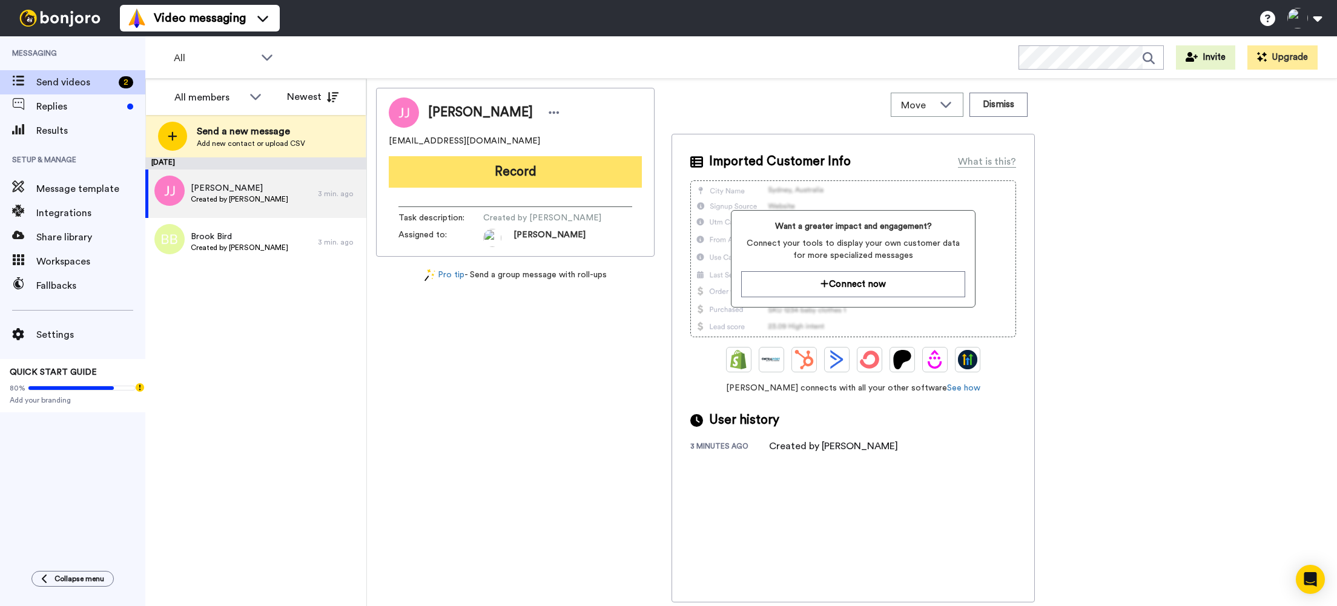
click at [513, 173] on button "Record" at bounding box center [515, 171] width 253 height 31
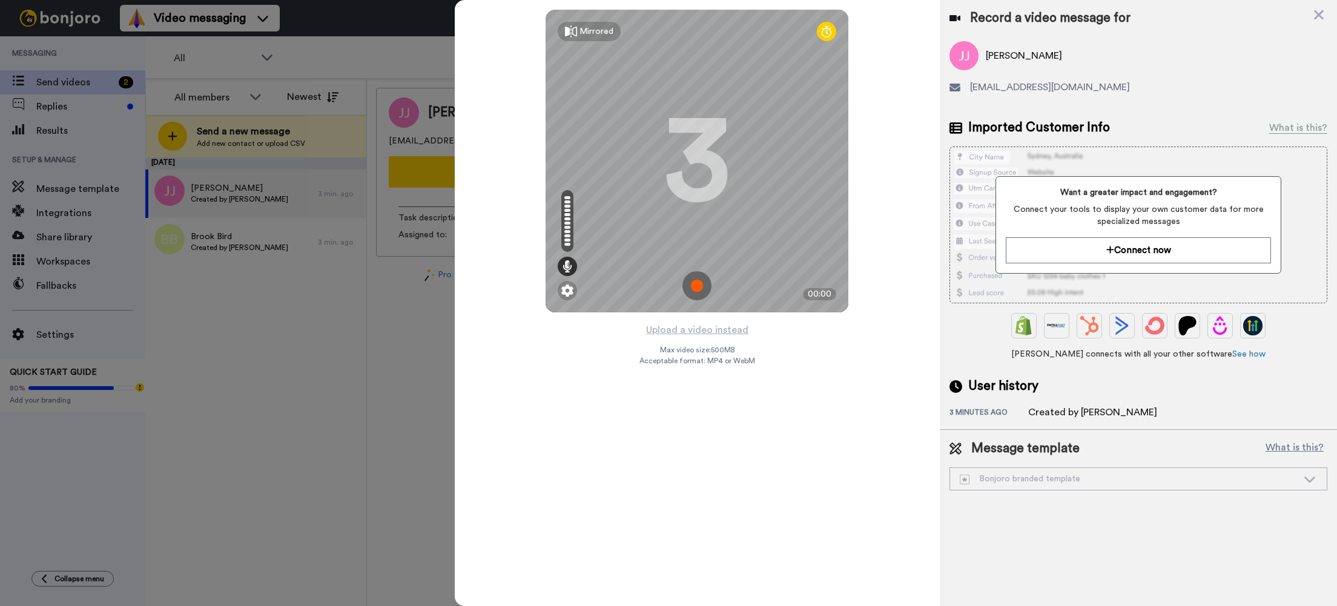
click at [700, 286] on img at bounding box center [696, 285] width 29 height 29
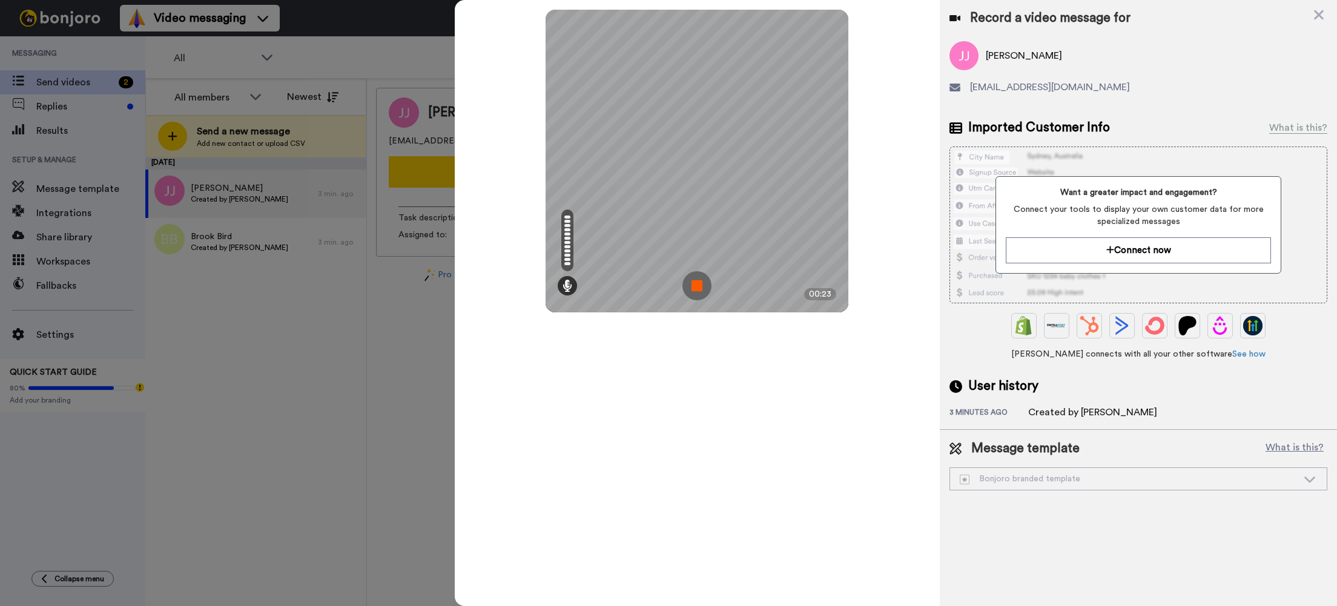
click at [699, 289] on img at bounding box center [696, 285] width 29 height 29
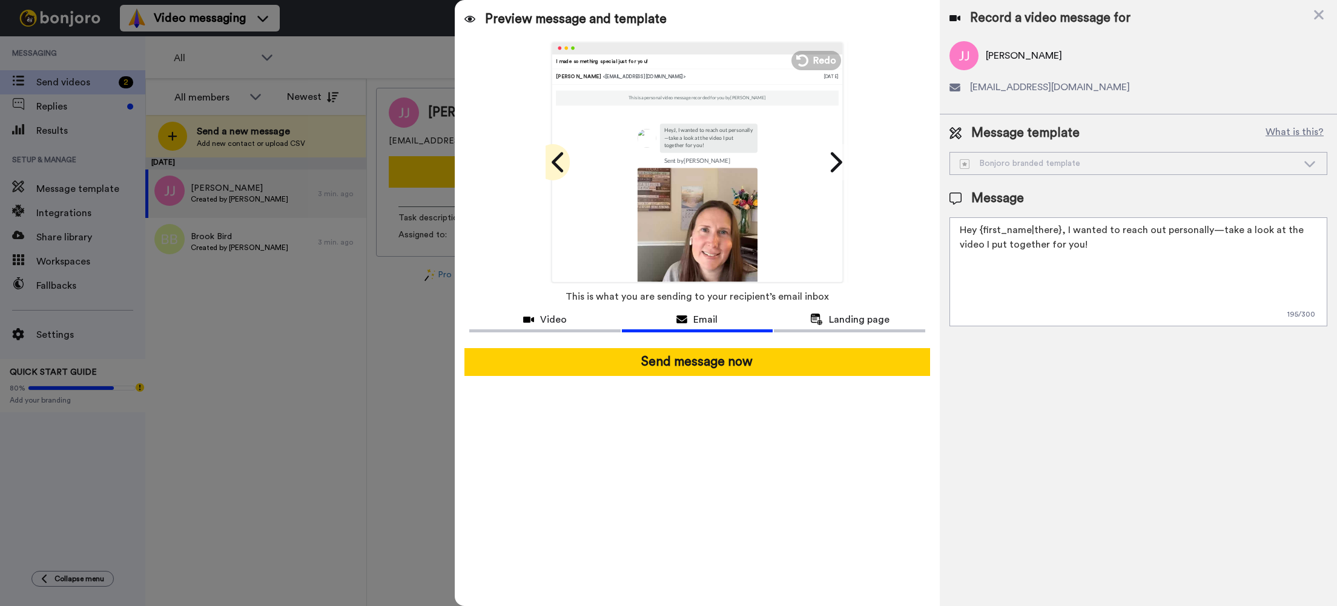
click at [567, 159] on icon at bounding box center [558, 162] width 19 height 23
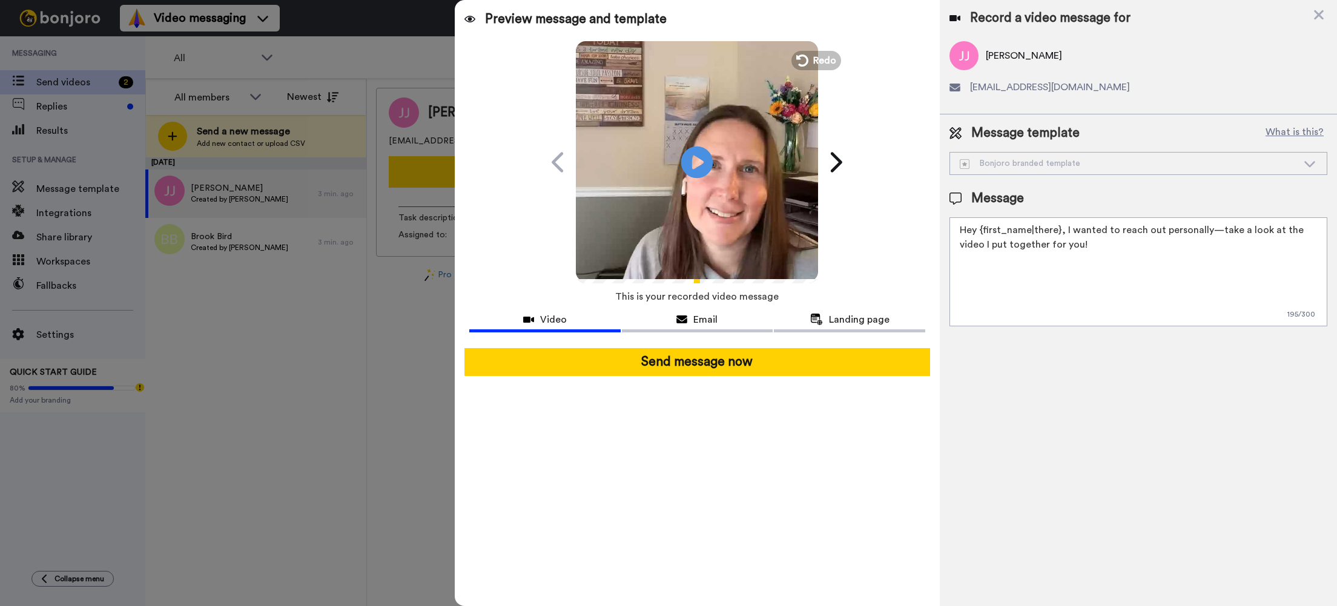
click at [703, 160] on icon "Play/Pause" at bounding box center [697, 162] width 32 height 58
click at [979, 230] on textarea "Hey {first_name|there}, I wanted to reach out personally—take a look at the vid…" at bounding box center [1138, 271] width 378 height 109
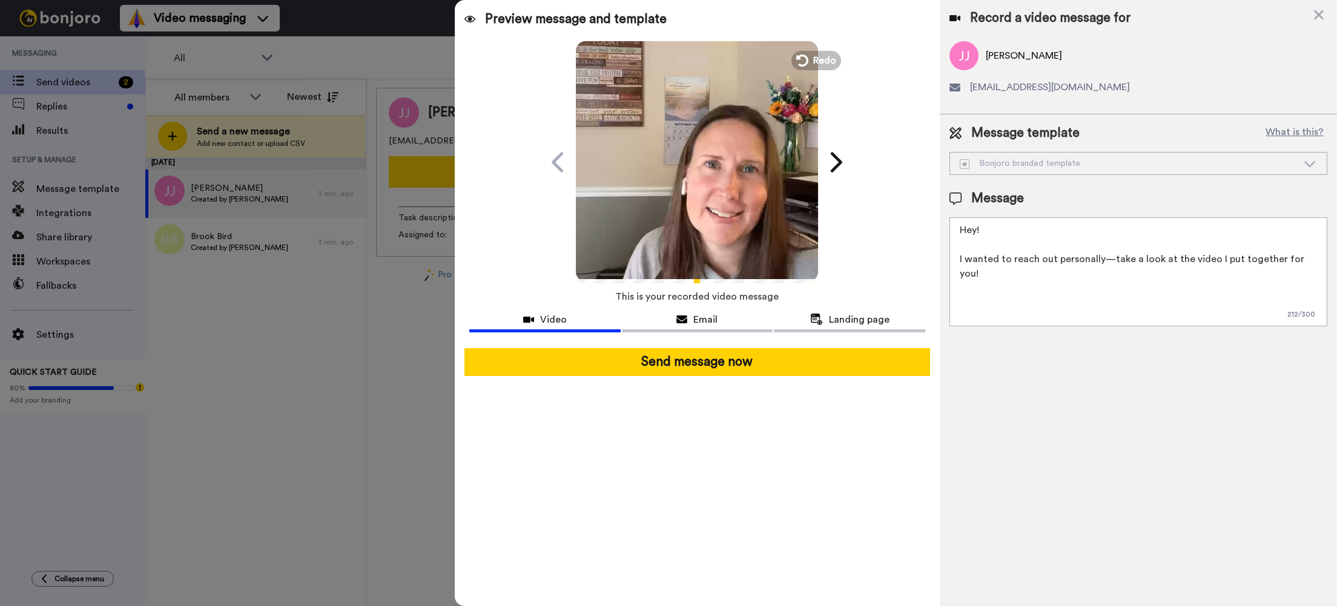
click at [1310, 259] on textarea "Hey! I wanted to reach out personally—take a look at the video I put together f…" at bounding box center [1138, 271] width 378 height 109
type textarea "Hey! I wanted to reach out personally—take a look at the video I put together f…"
click at [716, 320] on span "Email" at bounding box center [705, 319] width 24 height 15
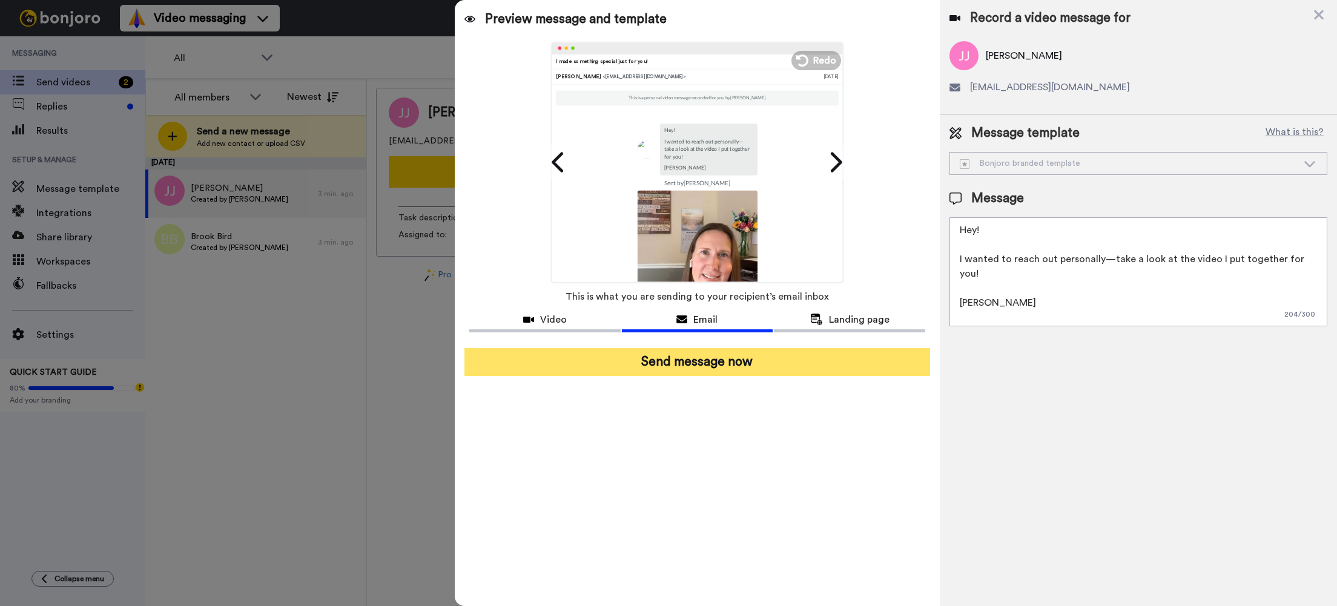
click at [693, 364] on button "Send message now" at bounding box center [697, 362] width 466 height 28
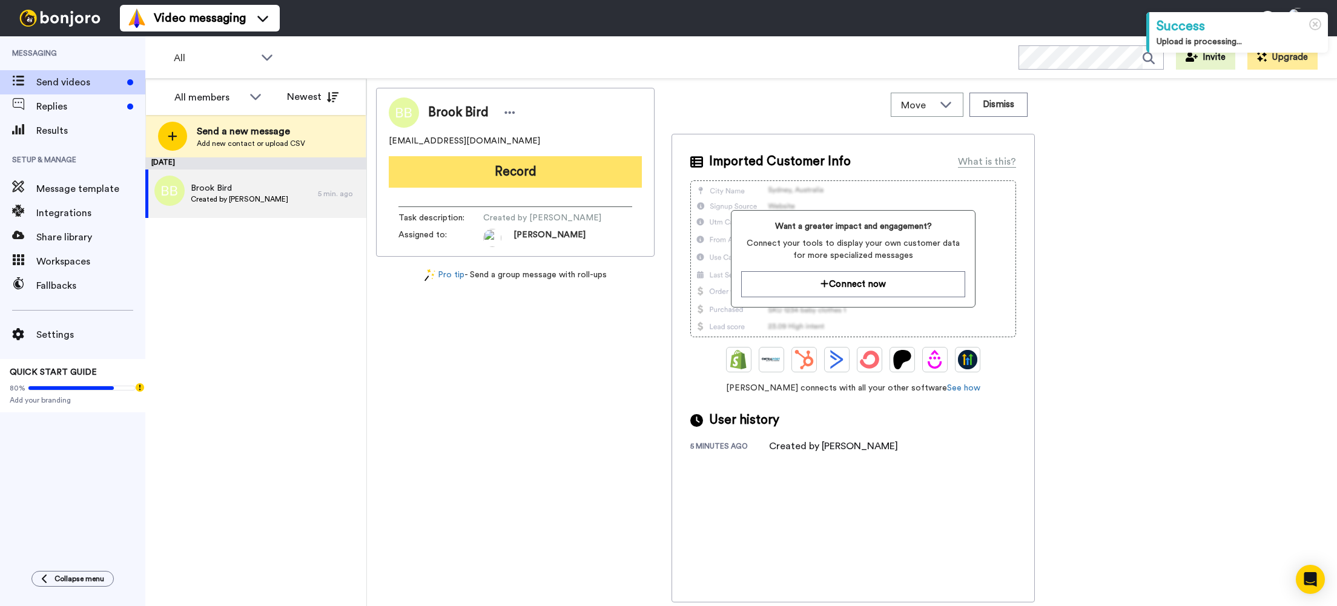
click at [516, 171] on button "Record" at bounding box center [515, 171] width 253 height 31
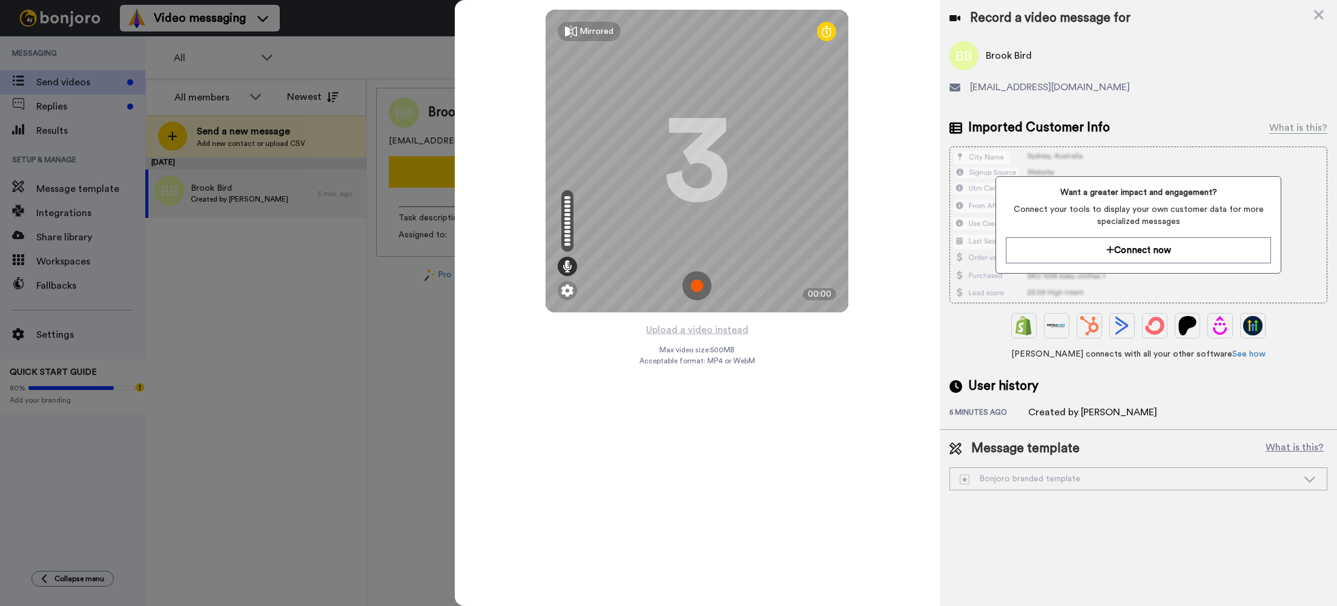
click at [693, 286] on img at bounding box center [696, 285] width 29 height 29
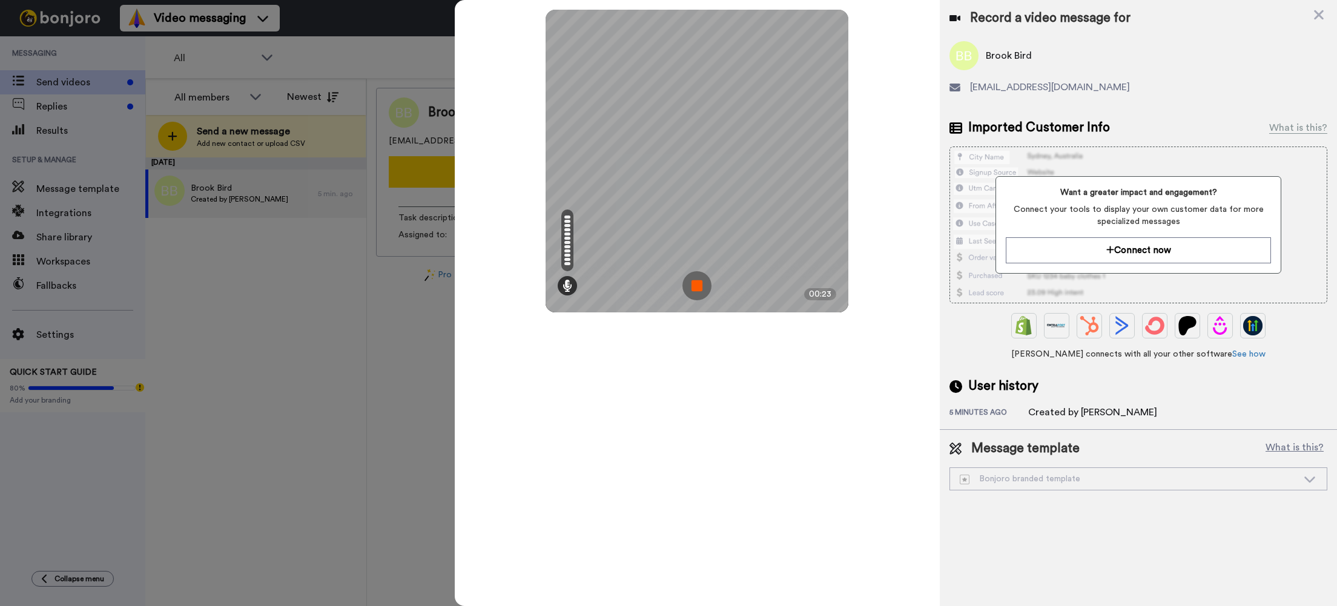
click at [694, 287] on img at bounding box center [696, 285] width 29 height 29
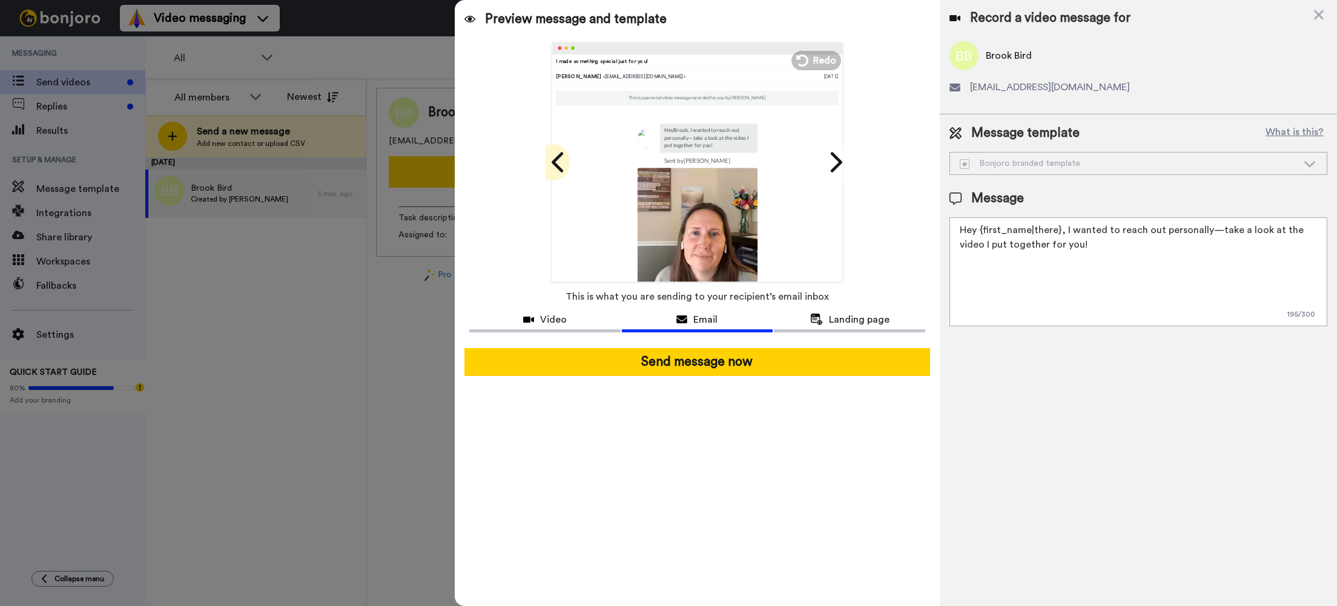
click at [555, 163] on icon at bounding box center [558, 162] width 12 height 20
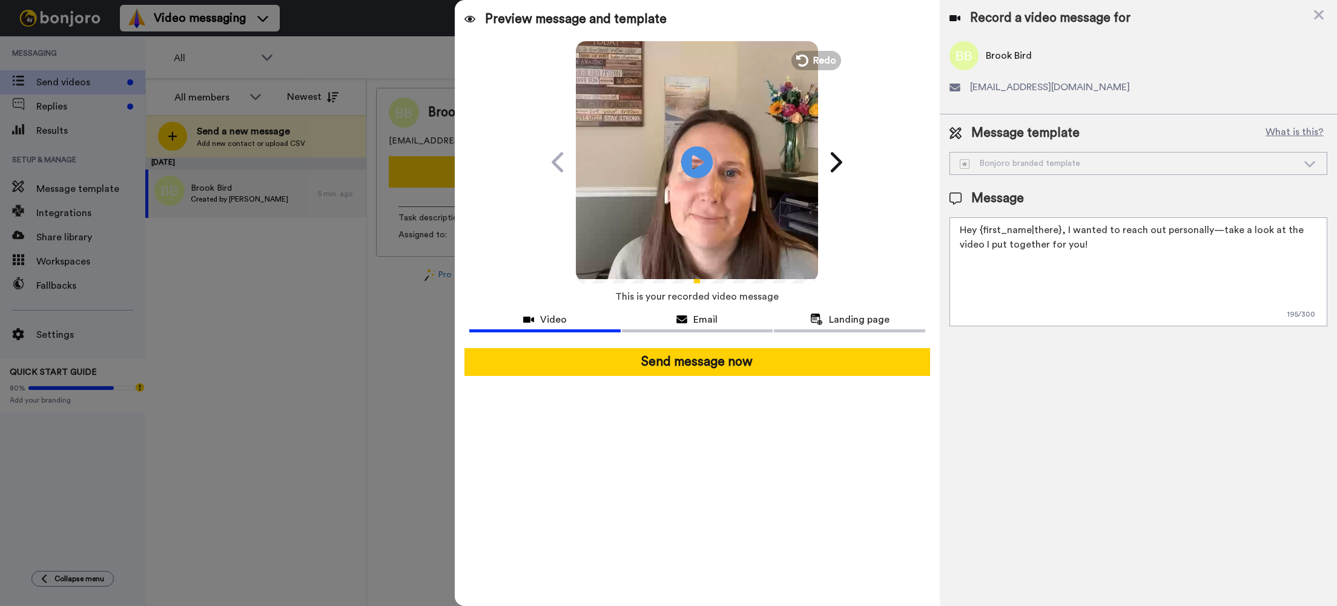
click at [700, 166] on icon at bounding box center [697, 162] width 32 height 32
drag, startPoint x: 979, startPoint y: 231, endPoint x: 986, endPoint y: 231, distance: 6.7
click at [981, 231] on textarea "Hey {first_name|there}, I wanted to reach out personally—take a look at the vid…" at bounding box center [1138, 271] width 378 height 109
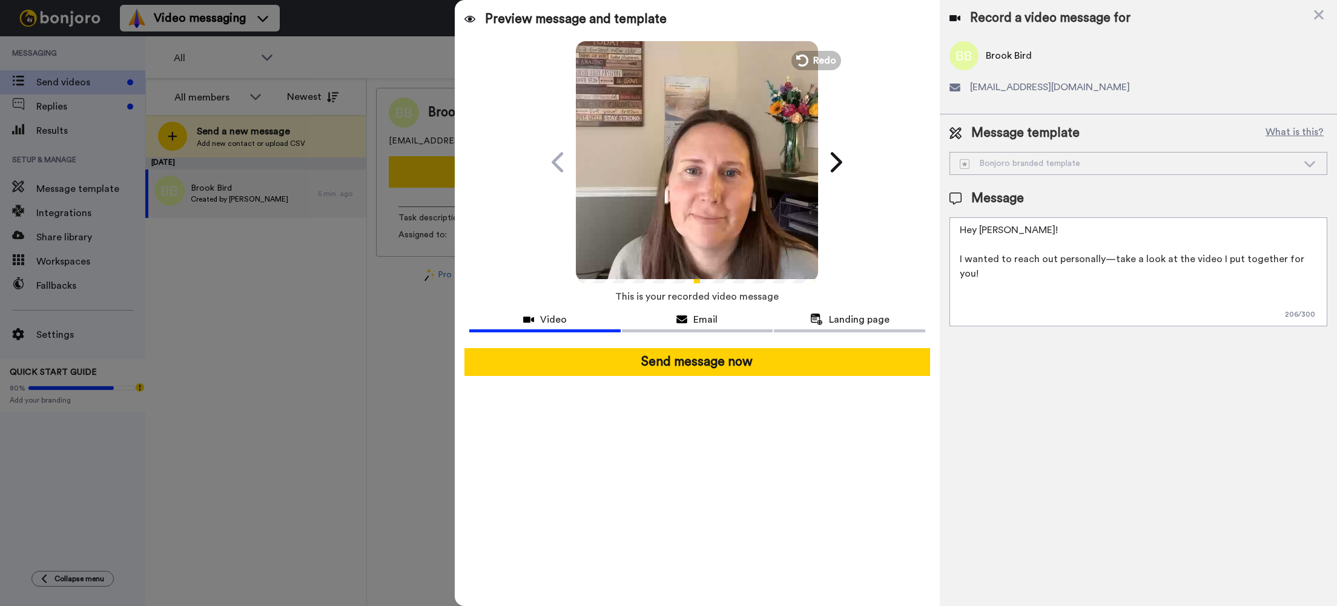
click at [1315, 263] on textarea "Hey [PERSON_NAME]! I wanted to reach out personally—take a look at the video I …" at bounding box center [1138, 271] width 378 height 109
type textarea "Hey [PERSON_NAME]! I wanted to reach out personally—take a look at the video I …"
click at [671, 321] on div "Email" at bounding box center [697, 319] width 151 height 15
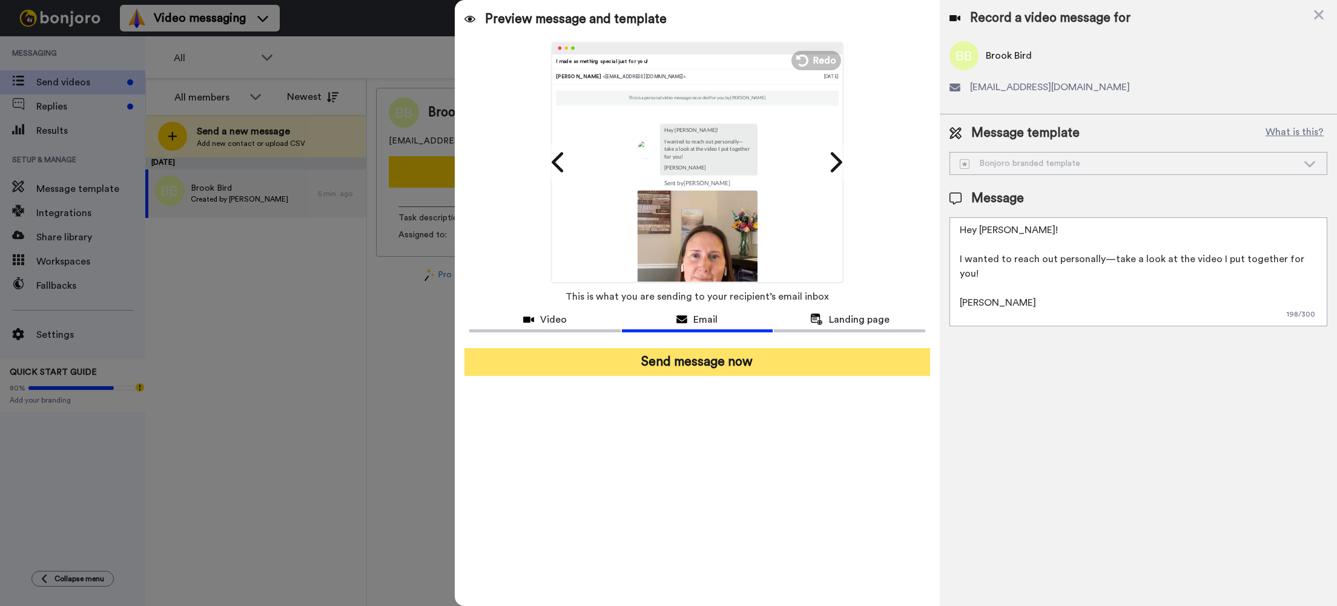
click at [708, 363] on button "Send message now" at bounding box center [697, 362] width 466 height 28
